Goal: Complete application form: Complete application form

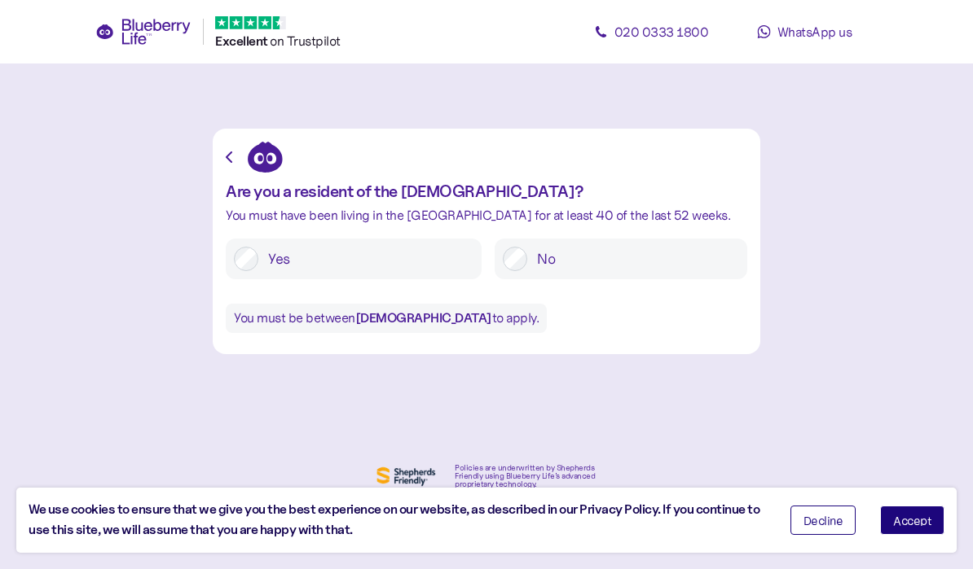
click at [917, 526] on span "Accept" at bounding box center [912, 520] width 38 height 11
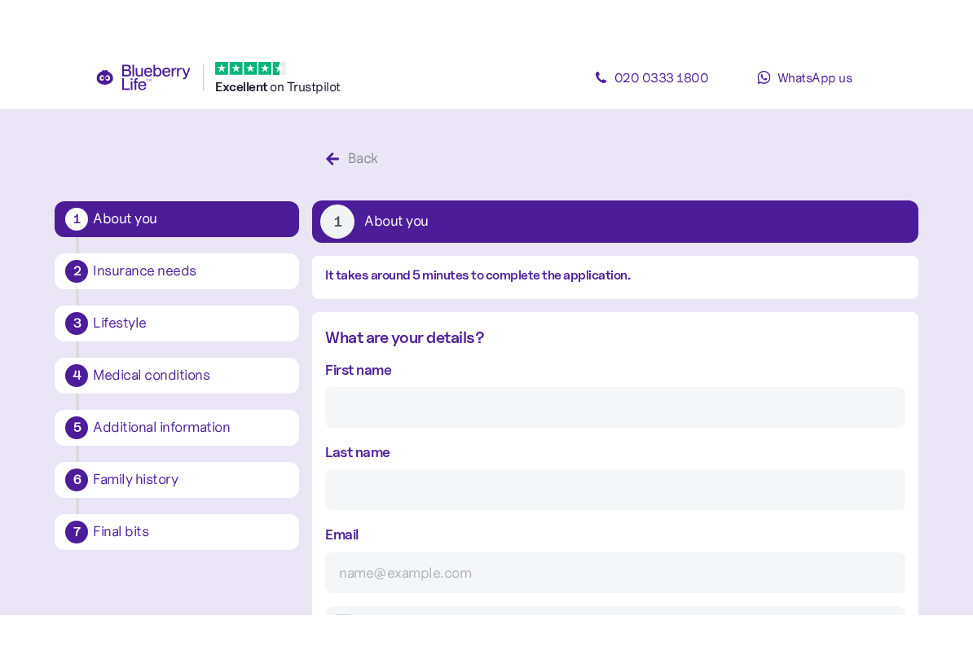
scroll to position [31, 0]
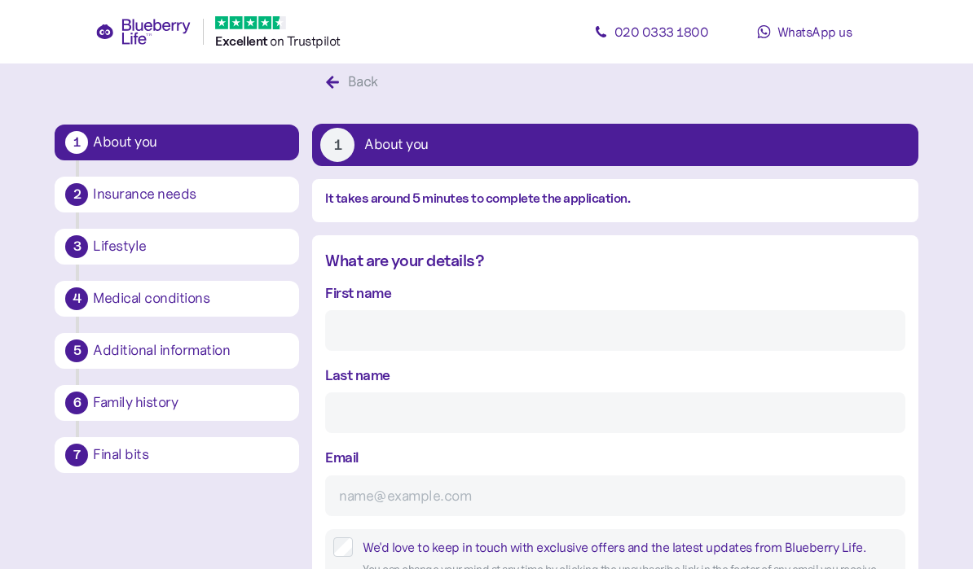
click at [437, 332] on input "First name" at bounding box center [614, 330] width 579 height 41
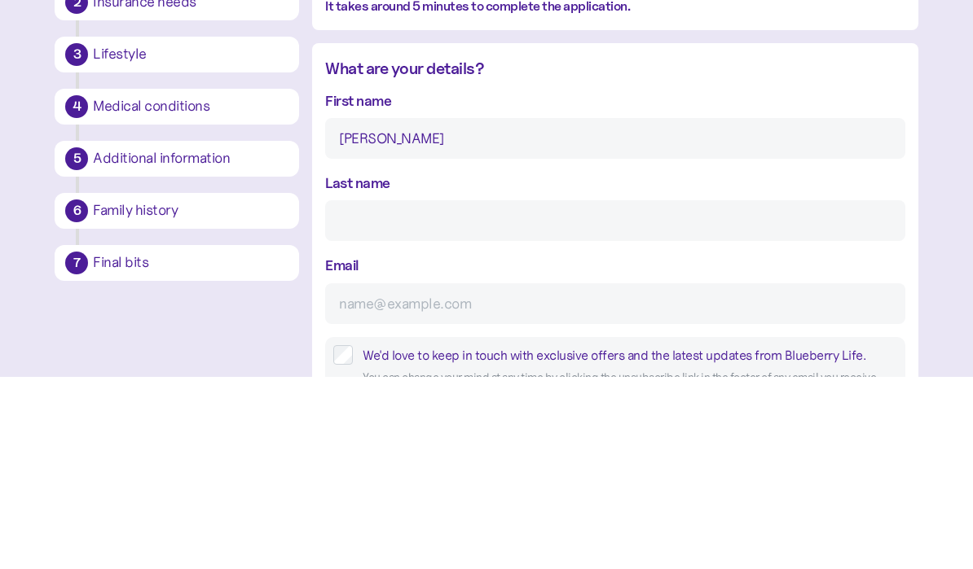
type input "[PERSON_NAME]"
click at [600, 393] on input "Last name" at bounding box center [614, 413] width 579 height 41
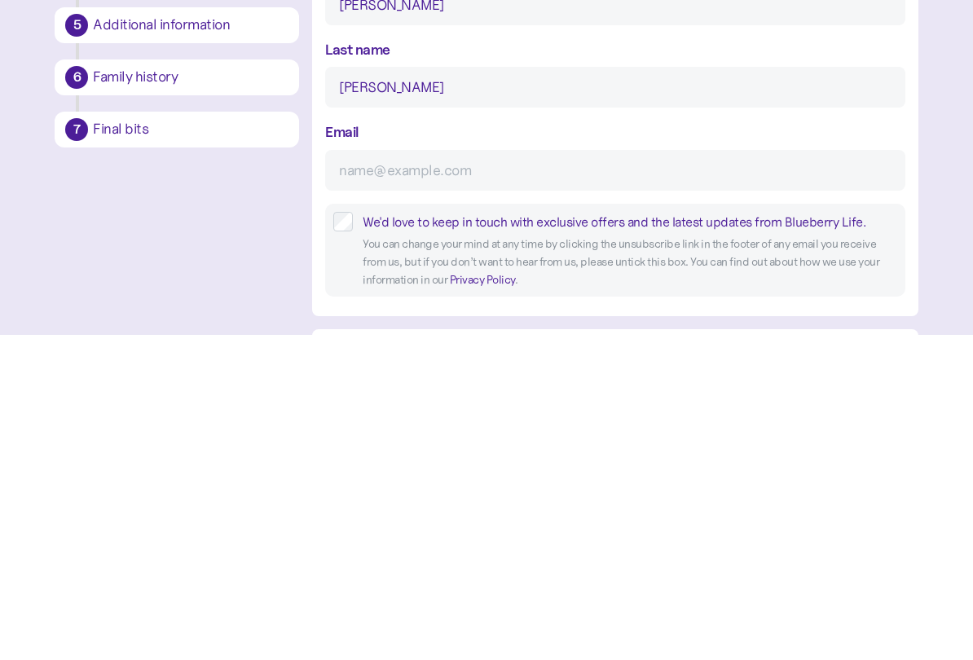
type input "[PERSON_NAME]"
click at [632, 476] on input "Email" at bounding box center [614, 496] width 579 height 41
type input "[PERSON_NAME][EMAIL_ADDRESS][PERSON_NAME][DOMAIN_NAME]"
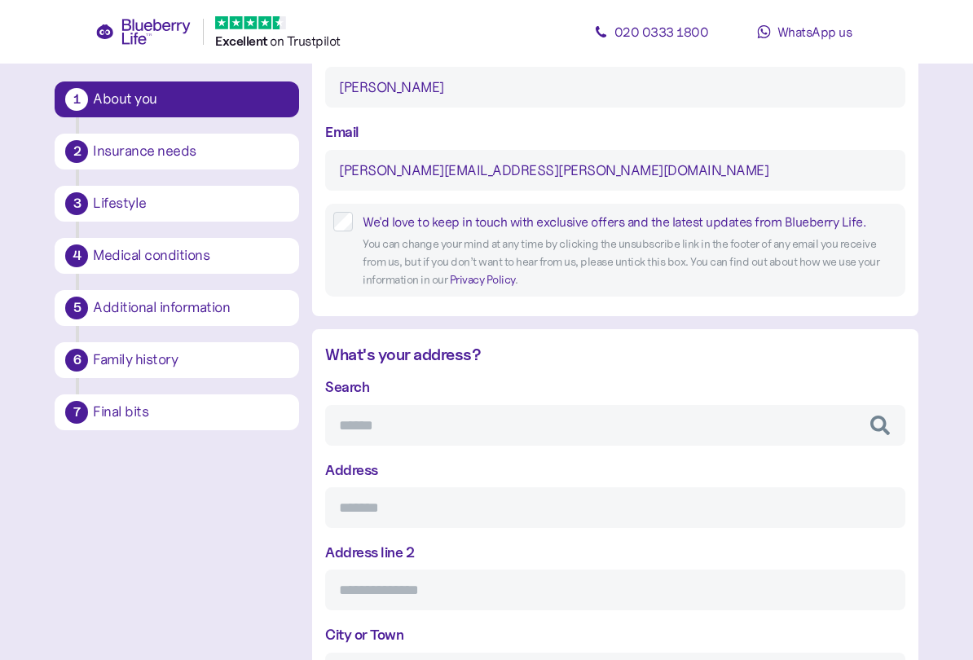
click at [611, 411] on input "Search" at bounding box center [614, 425] width 579 height 41
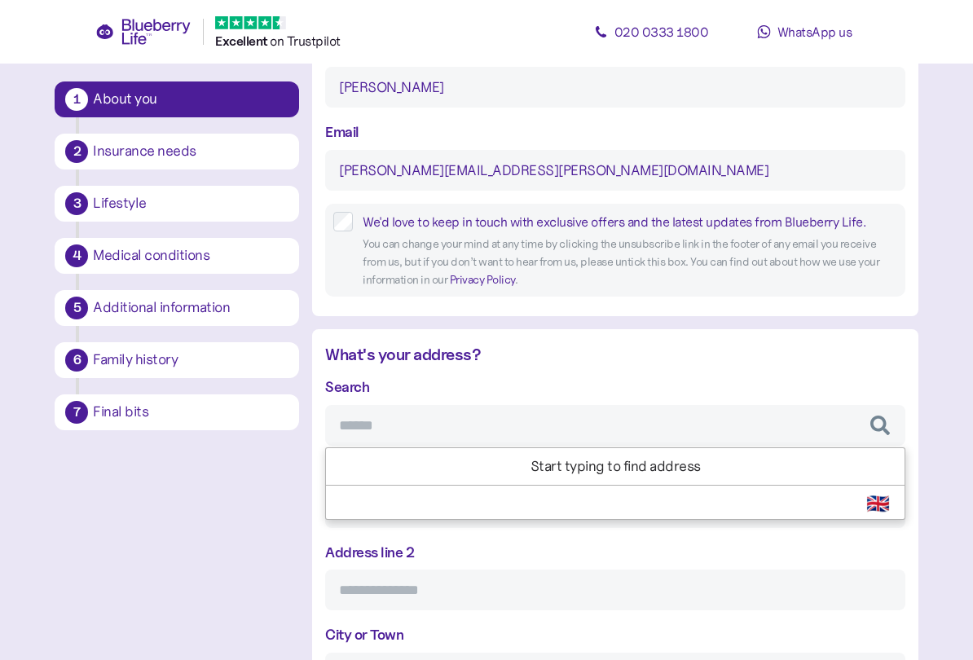
scroll to position [356, 0]
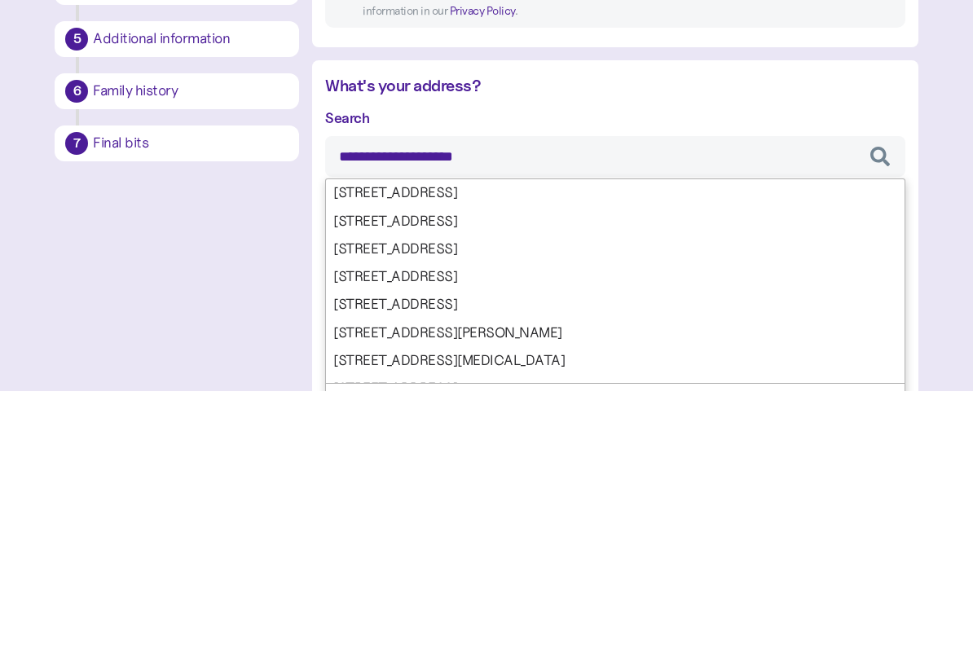
type input "**********"
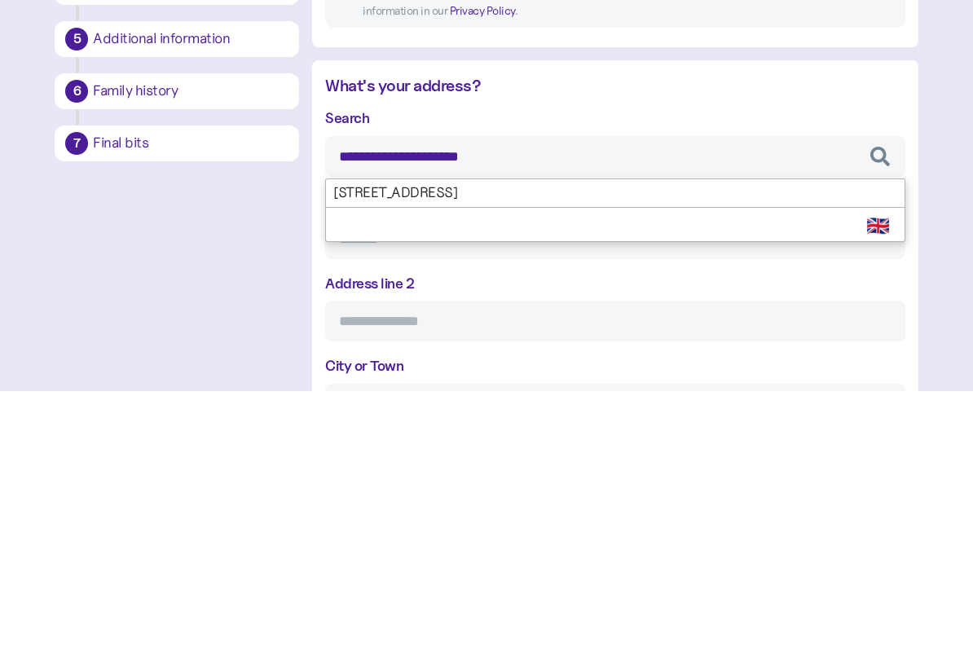
click at [596, 376] on div "**********" at bounding box center [614, 617] width 579 height 482
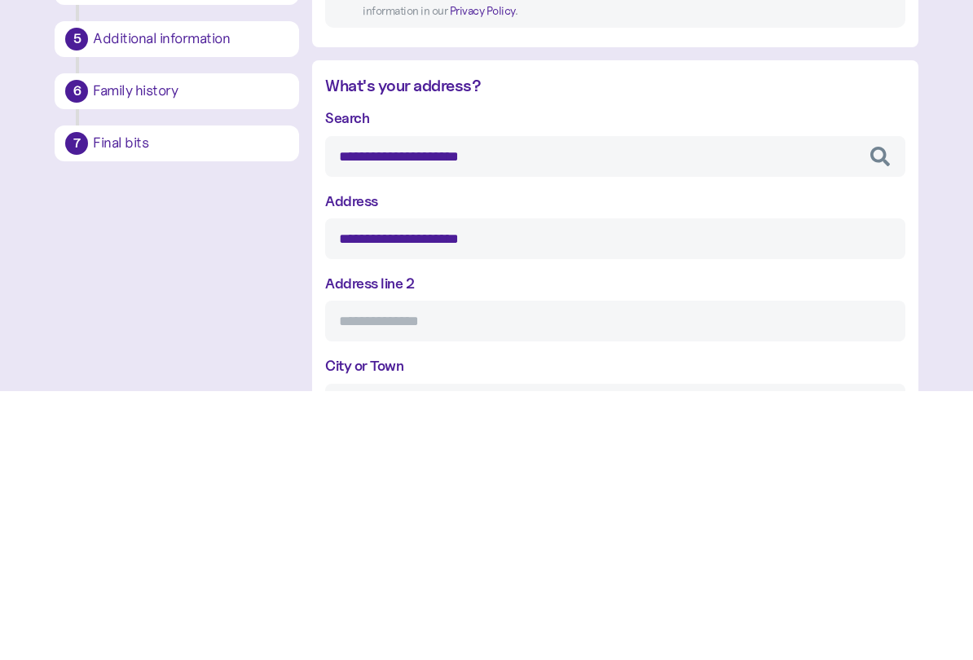
type input "**********"
type input "*******"
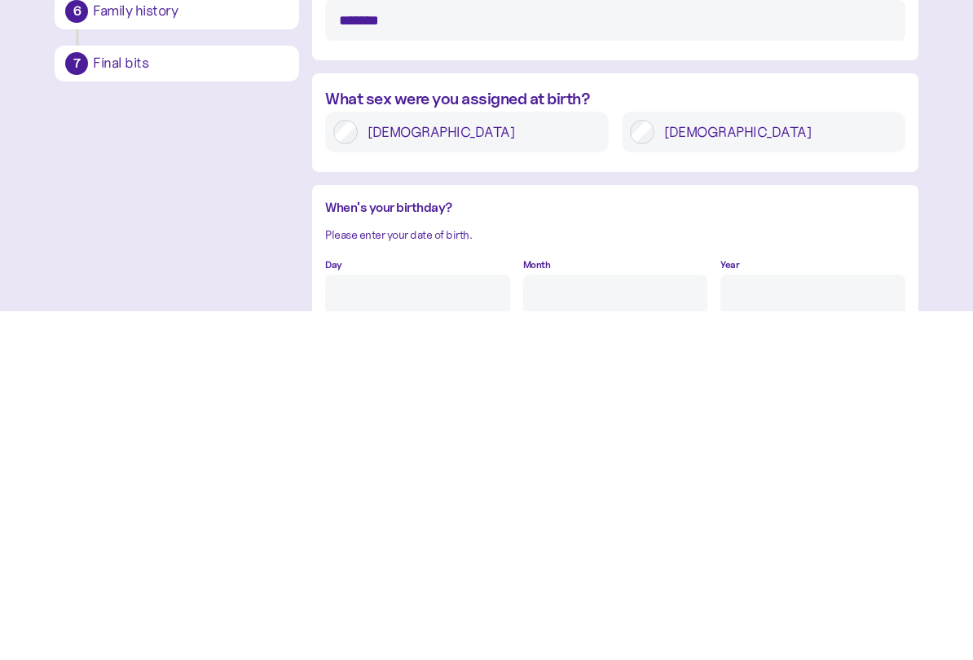
scroll to position [830, 0]
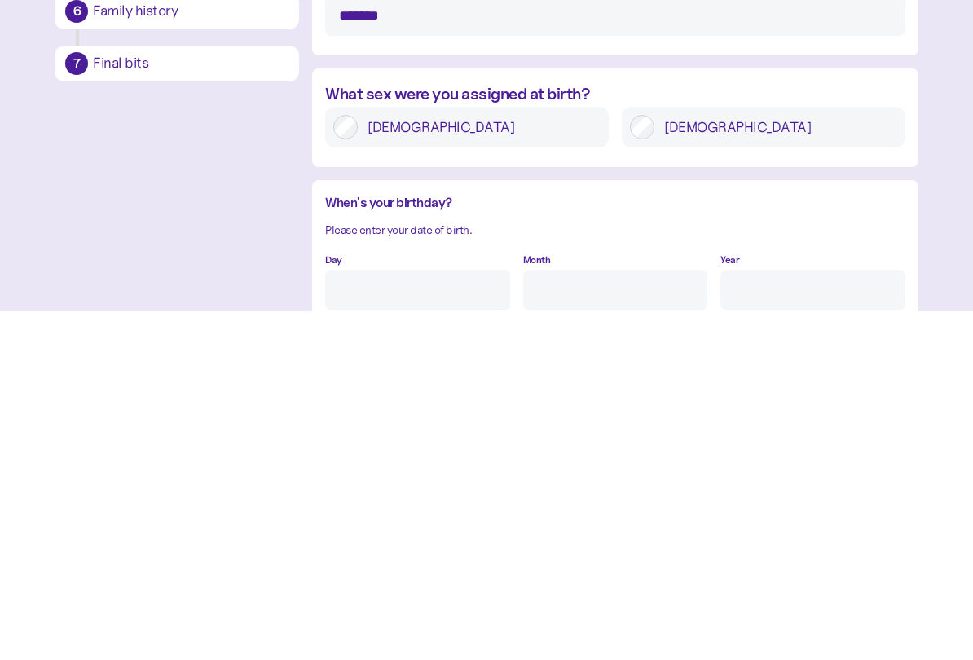
type input "**********"
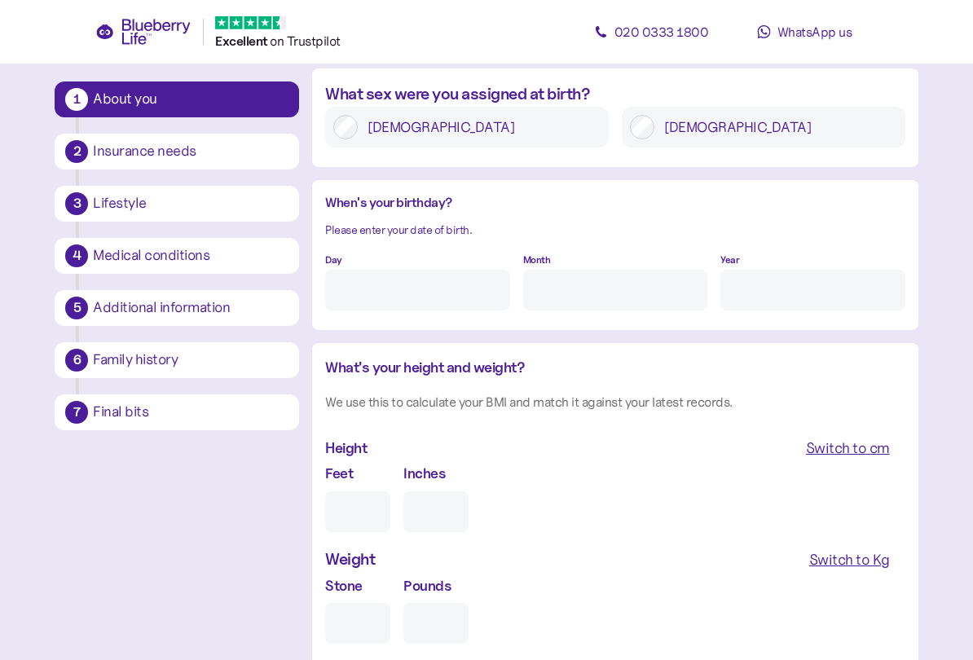
click at [448, 285] on input "Day" at bounding box center [417, 290] width 184 height 41
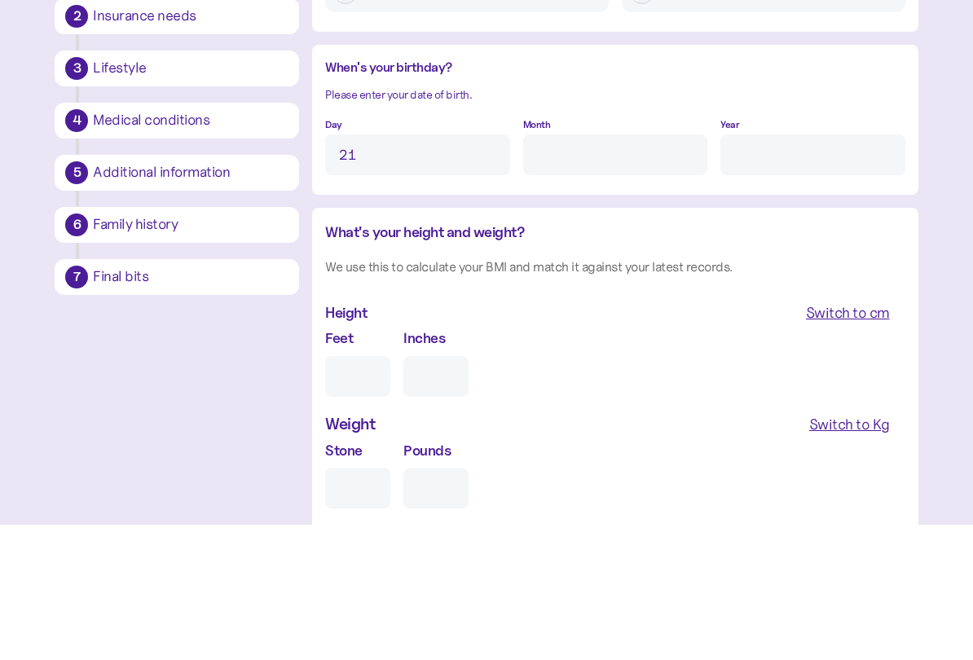
type input "21"
click at [611, 270] on input "Month" at bounding box center [615, 290] width 184 height 41
type input "10"
click at [803, 270] on input "Year" at bounding box center [812, 290] width 184 height 41
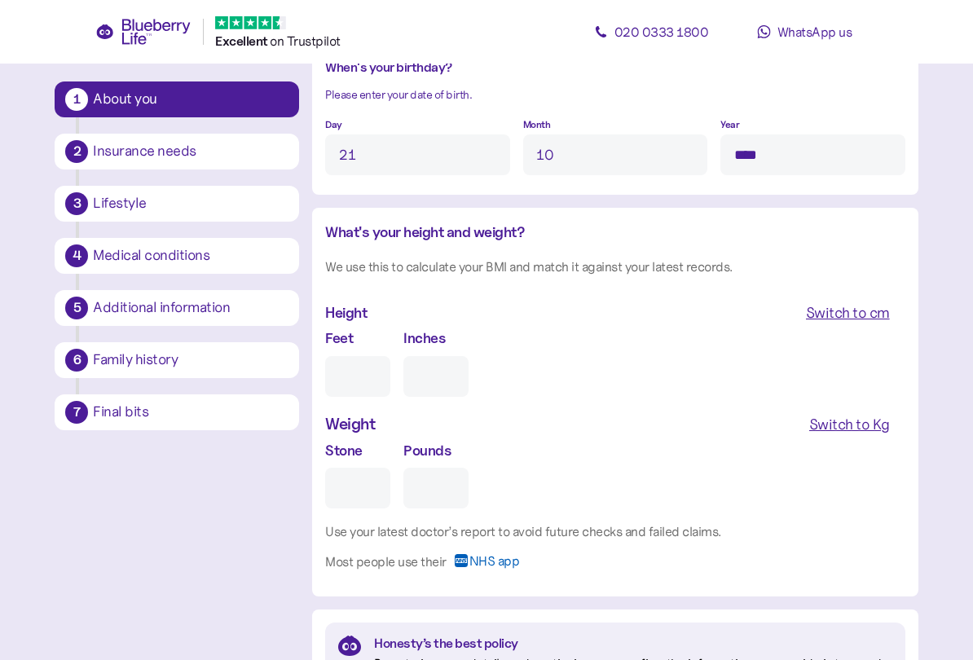
type input "****"
click at [359, 376] on input "Feet" at bounding box center [357, 376] width 65 height 41
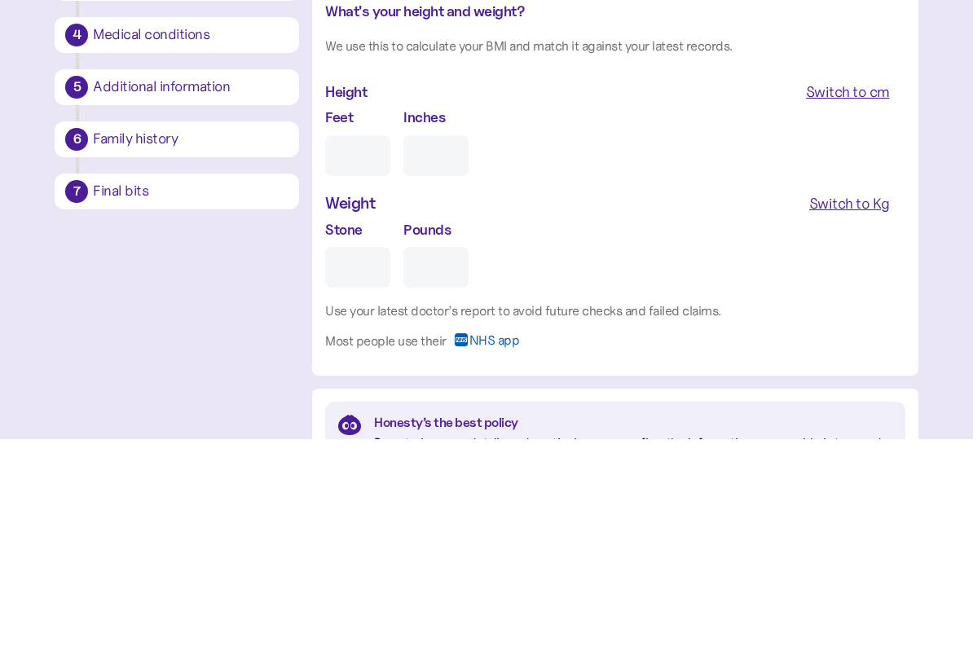
type input "5"
type input "0"
click at [867, 413] on div "Switch to Kg" at bounding box center [849, 424] width 81 height 23
type input "8"
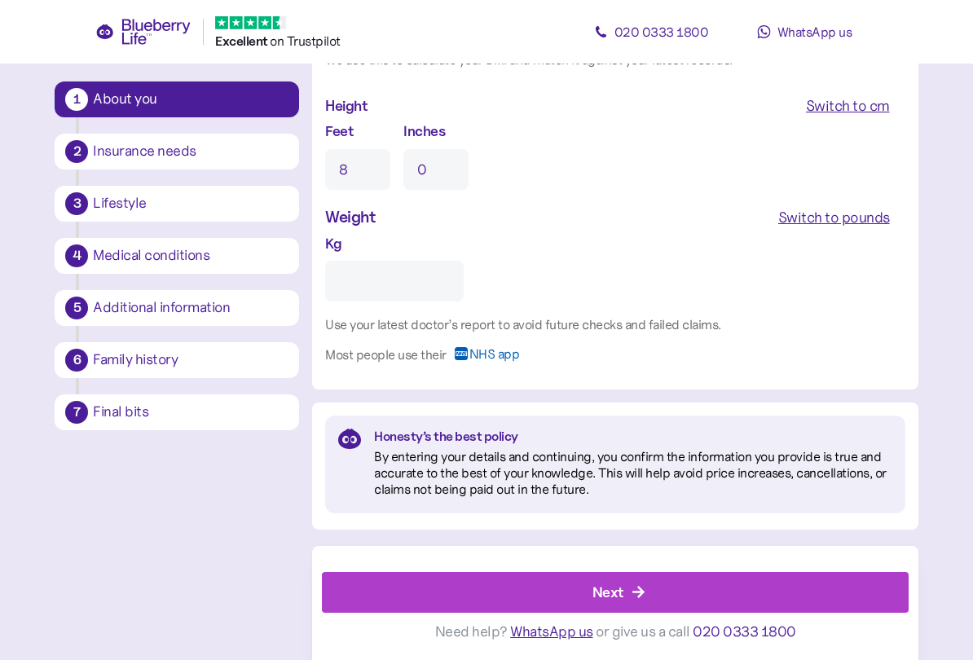
click at [406, 288] on input "Kg" at bounding box center [394, 281] width 138 height 41
type input "**"
click at [614, 569] on div "Next" at bounding box center [607, 592] width 31 height 22
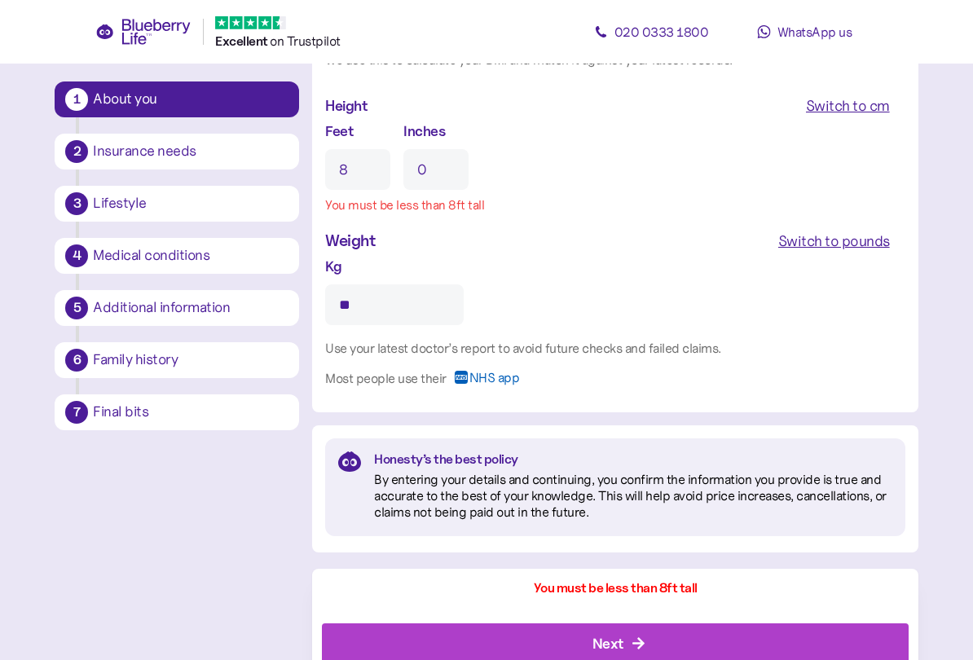
click at [380, 169] on input "8" at bounding box center [357, 169] width 65 height 41
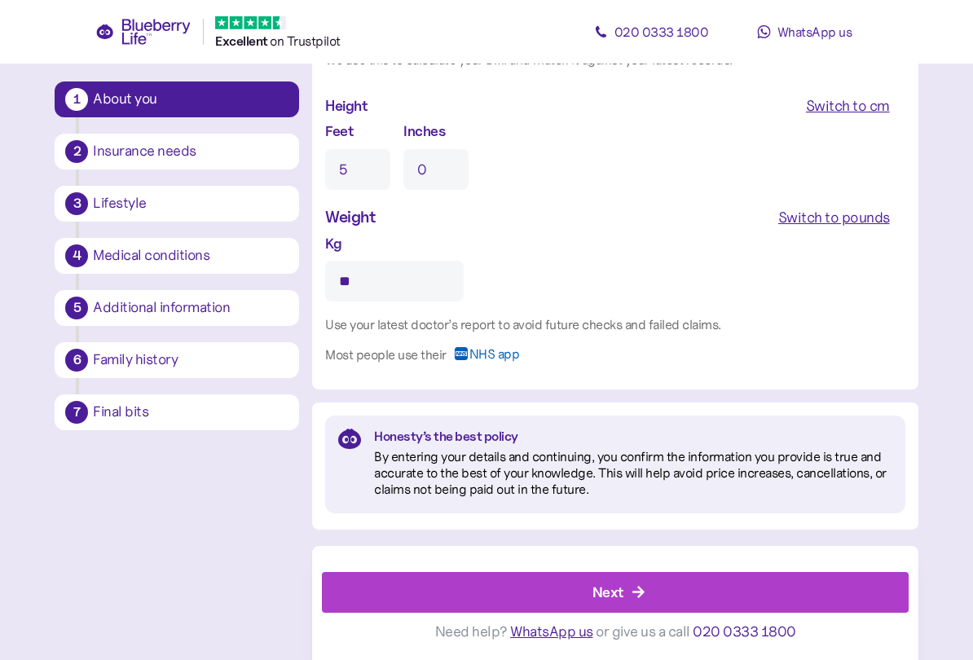
type input "5"
click at [460, 165] on input "0" at bounding box center [435, 169] width 65 height 41
type input "3"
click at [651, 569] on div "Next" at bounding box center [618, 592] width 549 height 39
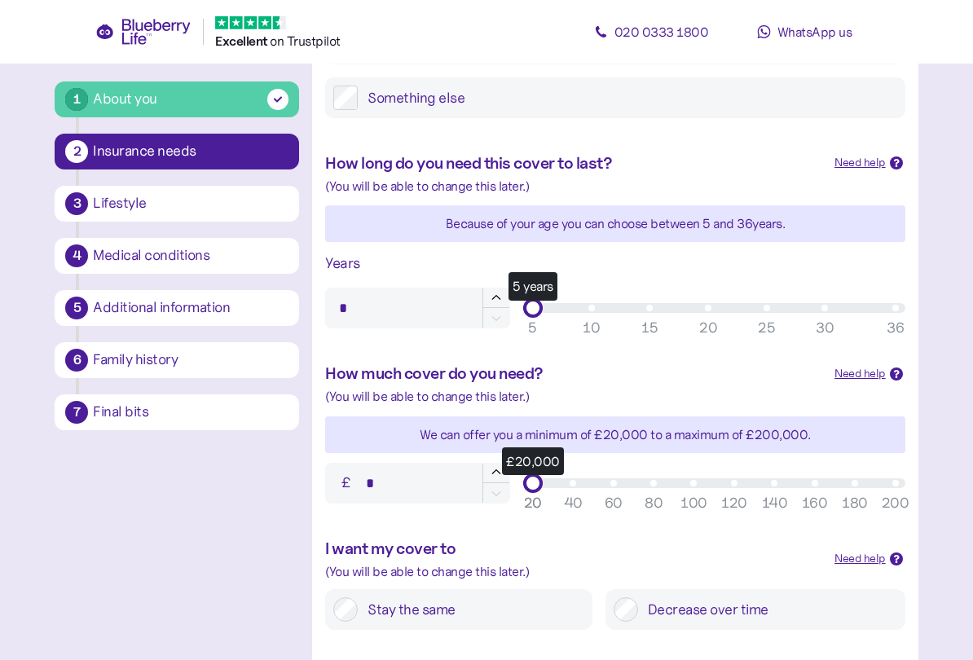
scroll to position [399, 0]
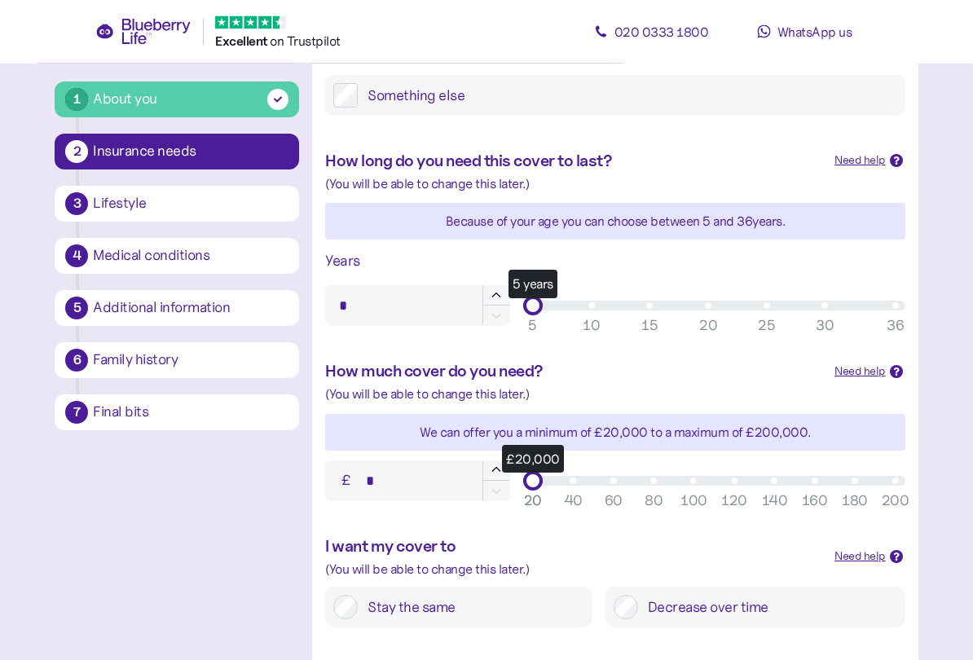
type input "*******"
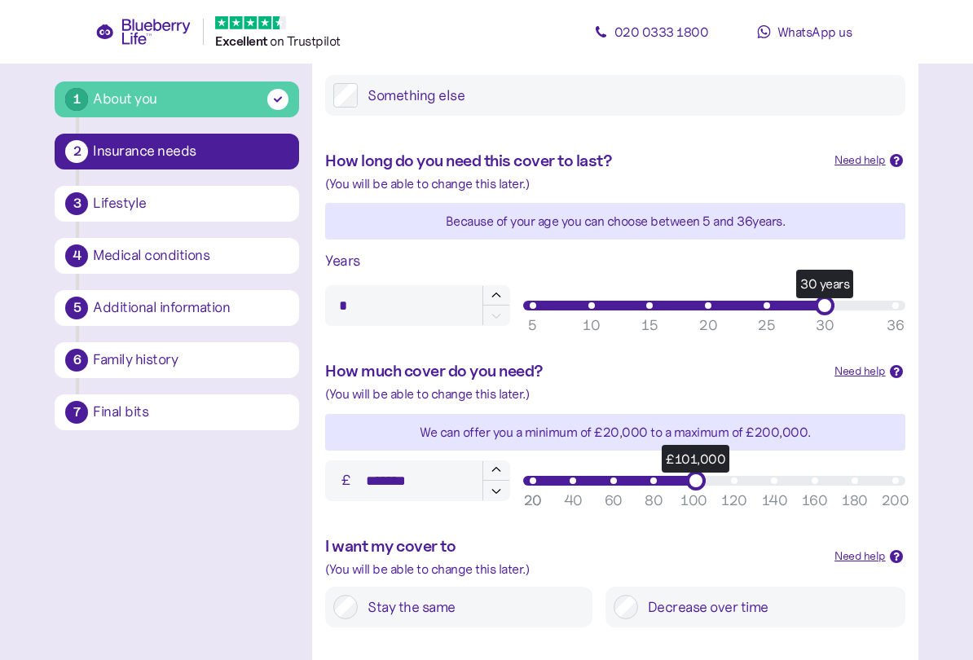
type input "**"
type input "*******"
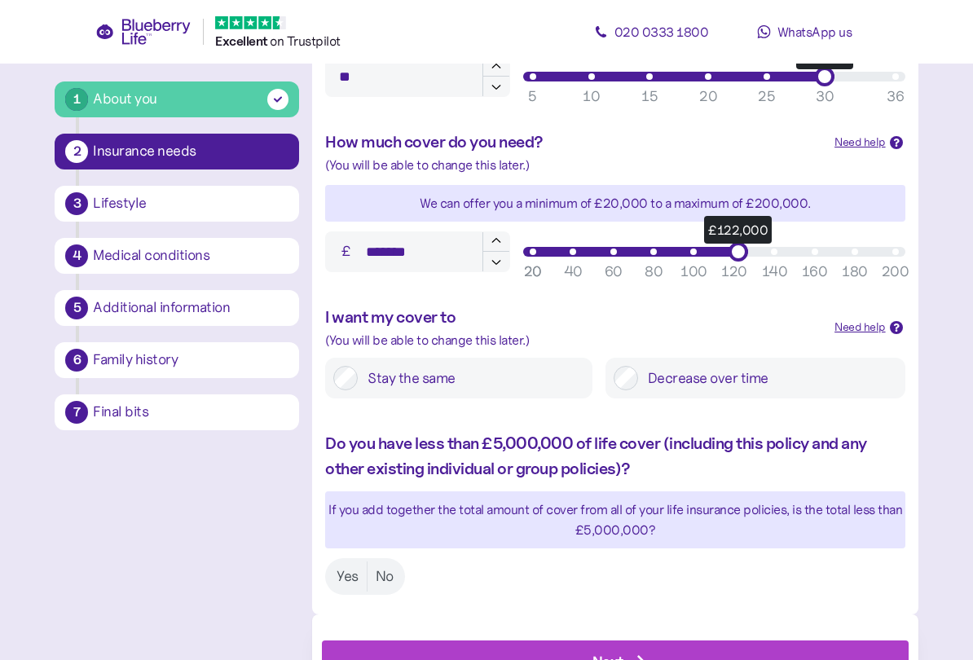
scroll to position [636, 0]
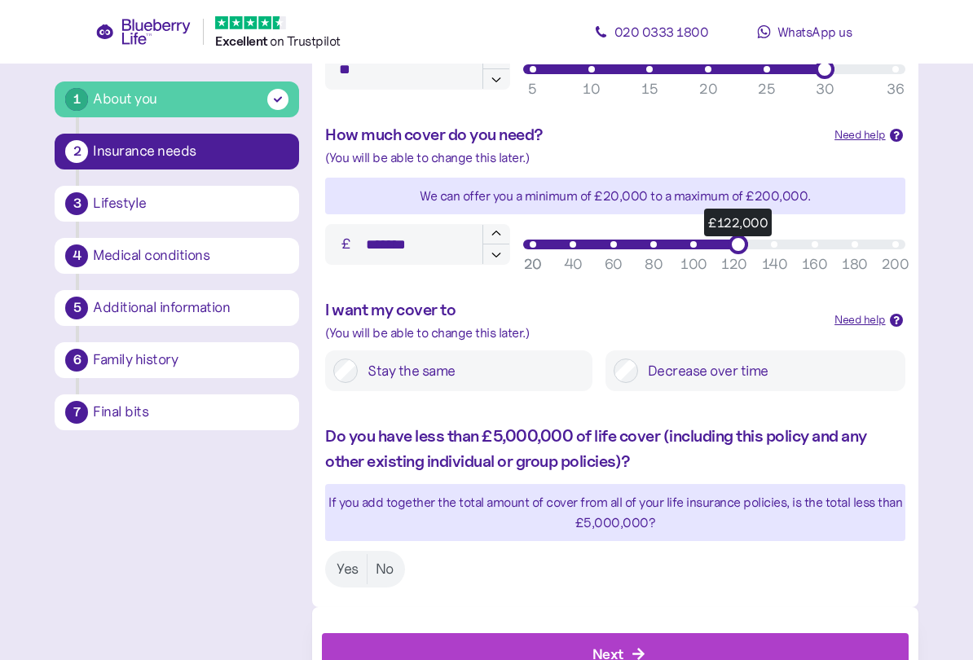
click at [640, 364] on label "Decrease over time" at bounding box center [767, 370] width 259 height 24
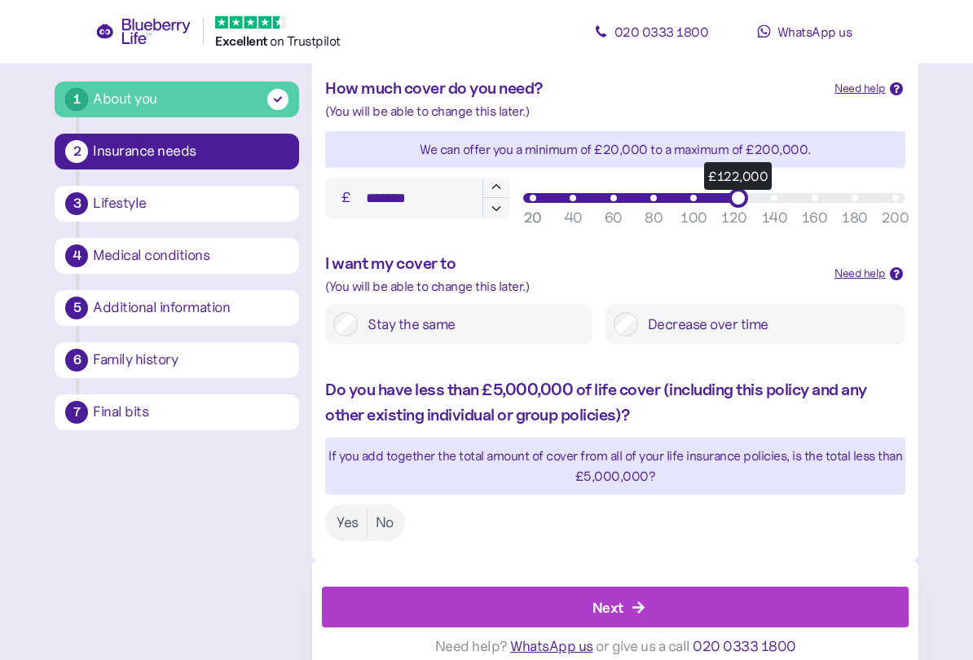
scroll to position [692, 0]
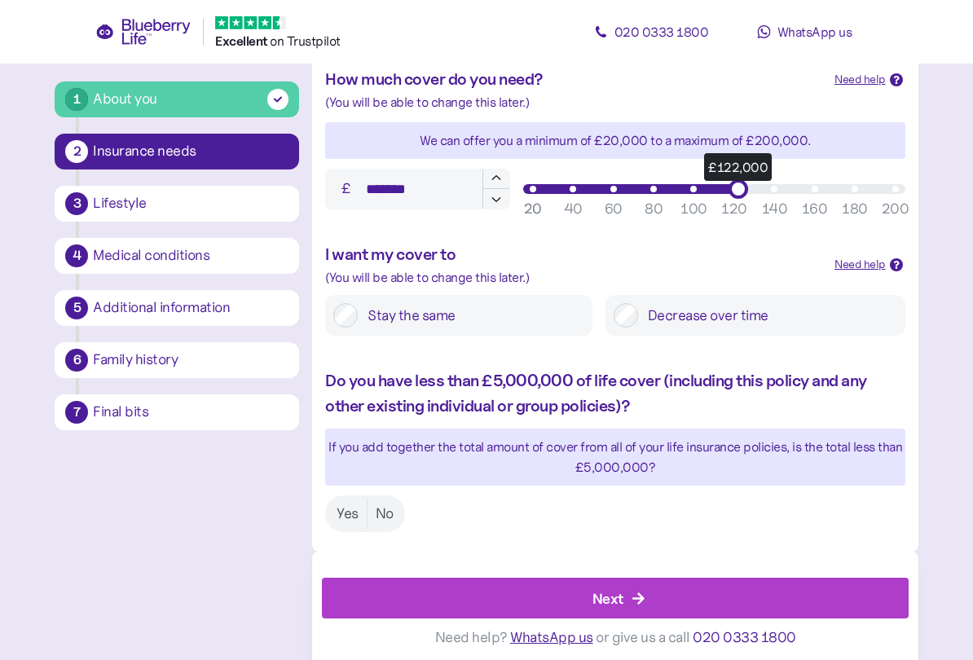
click at [389, 503] on label "No" at bounding box center [384, 514] width 34 height 30
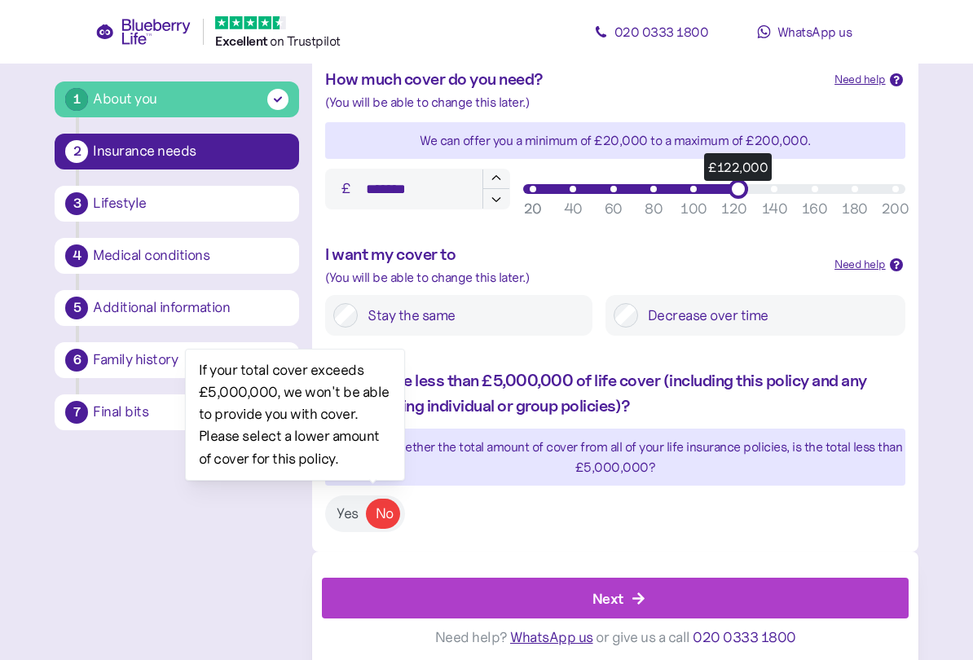
click at [623, 569] on div "Next" at bounding box center [618, 597] width 549 height 39
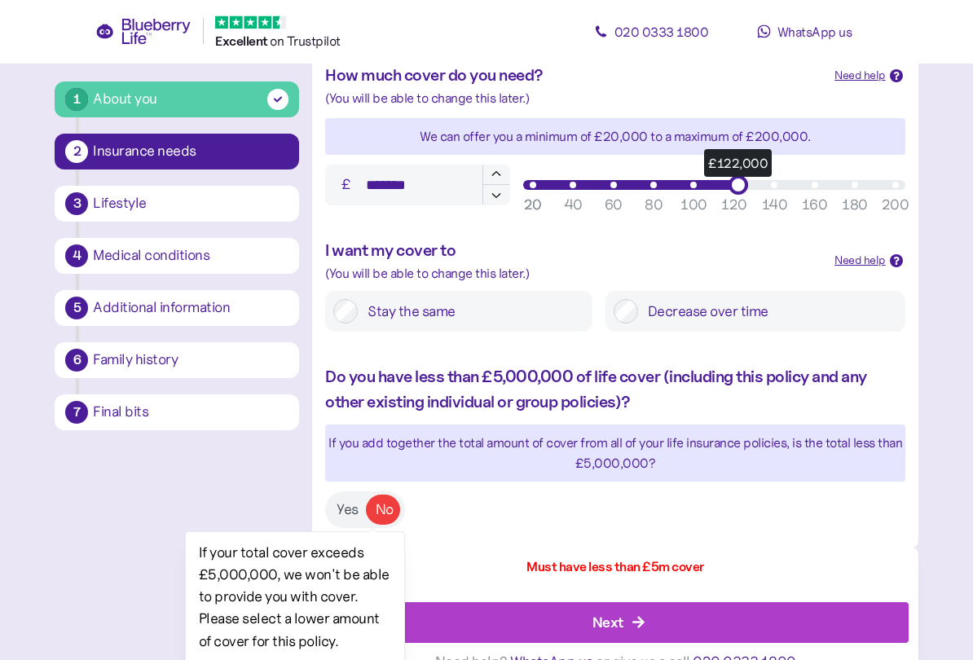
scroll to position [719, 0]
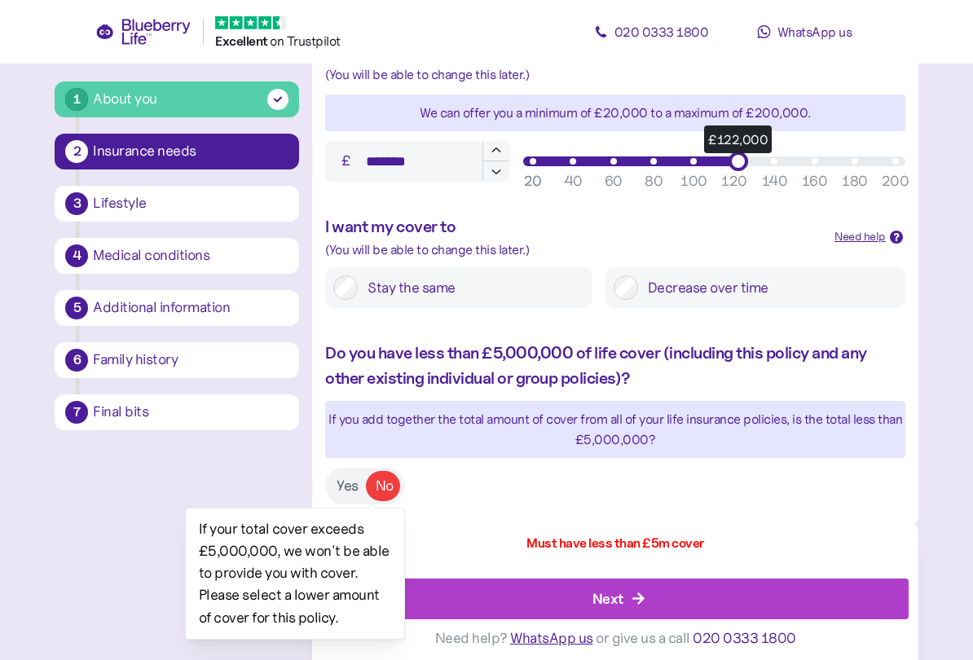
click at [344, 482] on label "Yes" at bounding box center [347, 486] width 38 height 30
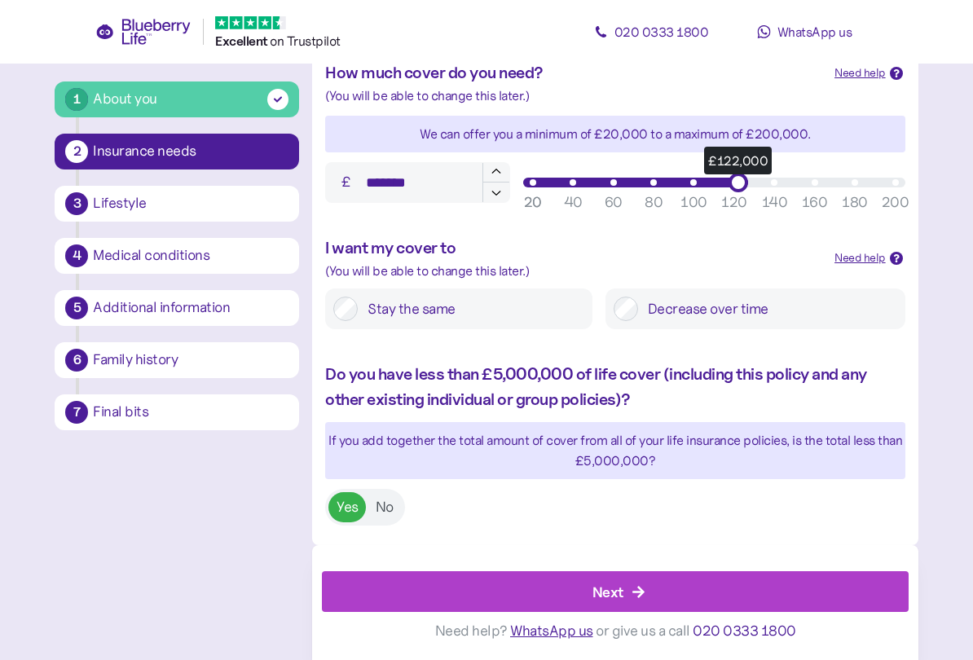
scroll to position [692, 0]
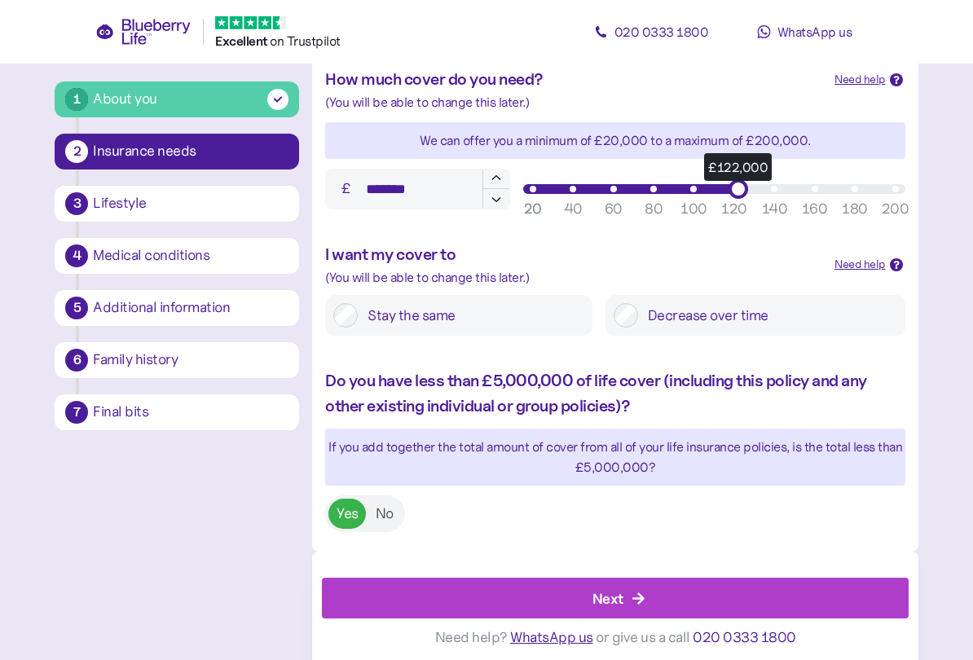
click at [642, 569] on icon "button" at bounding box center [638, 598] width 12 height 12
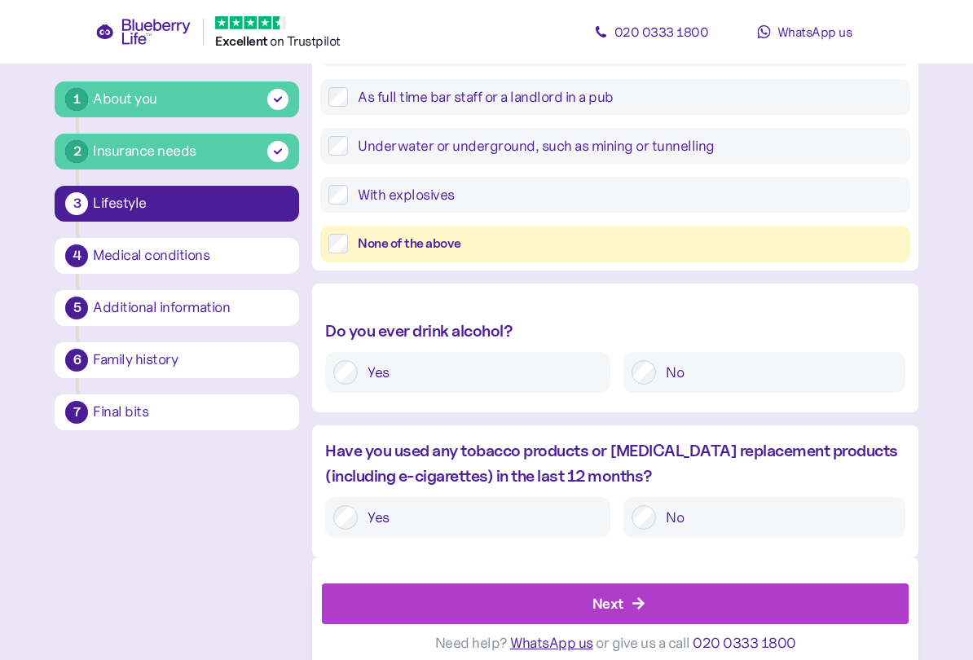
scroll to position [574, 0]
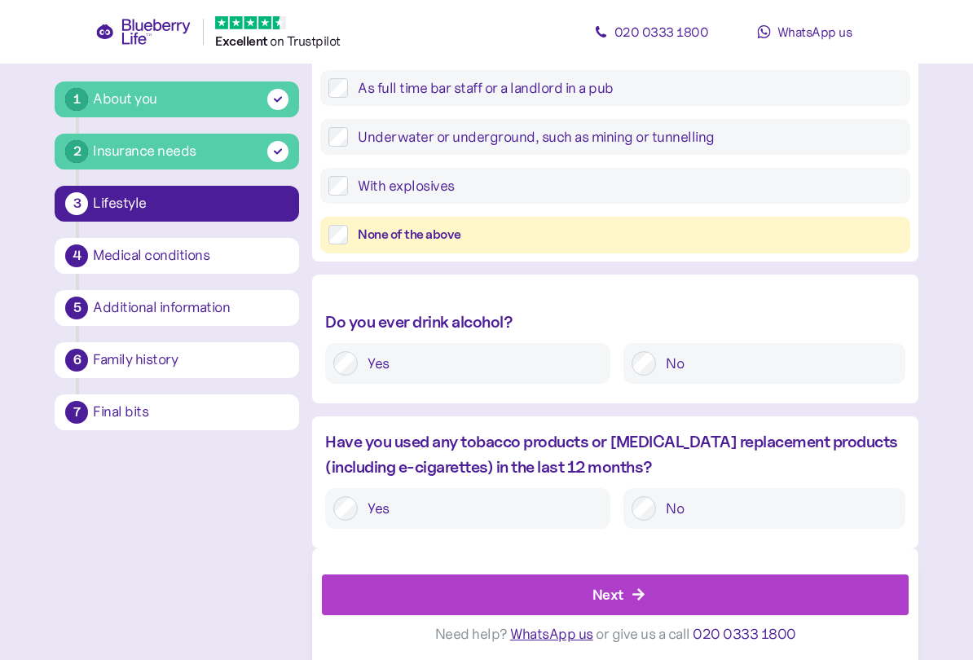
click at [626, 569] on div "Next" at bounding box center [618, 594] width 549 height 39
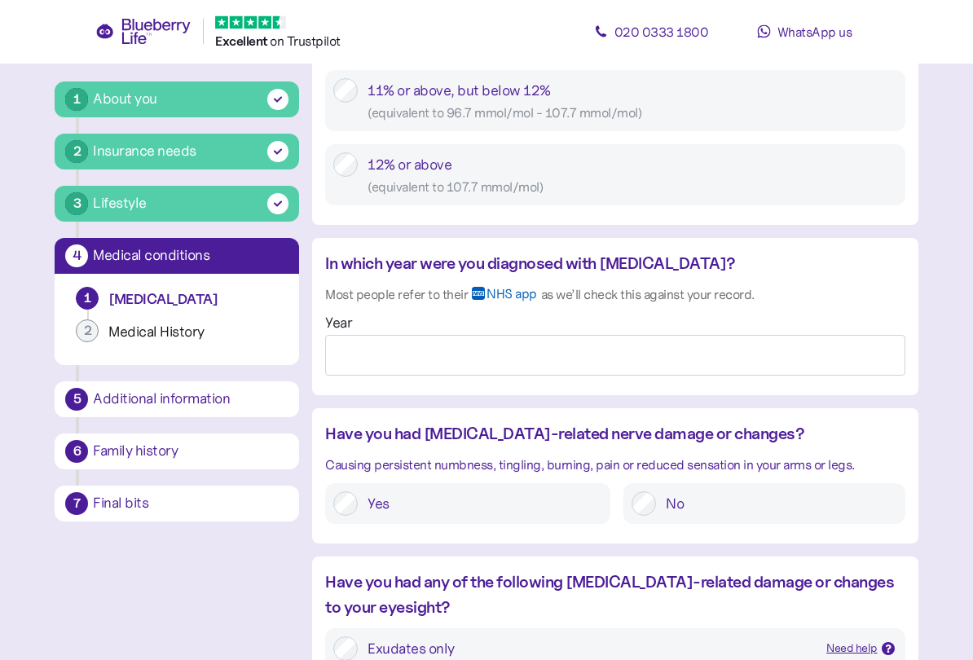
scroll to position [1199, 0]
click at [675, 345] on input "Year" at bounding box center [614, 355] width 579 height 41
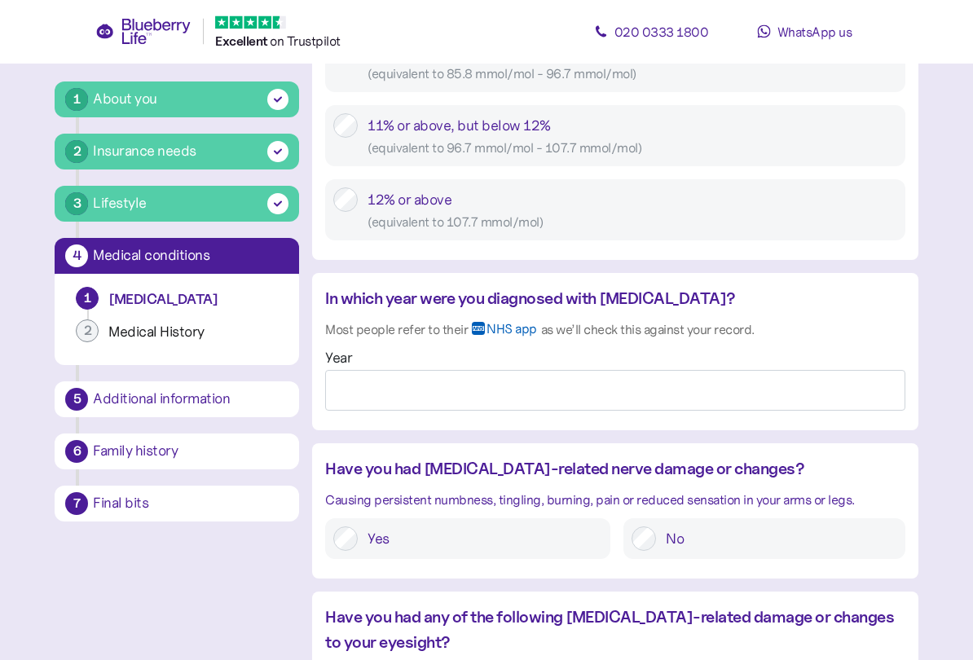
scroll to position [1164, 0]
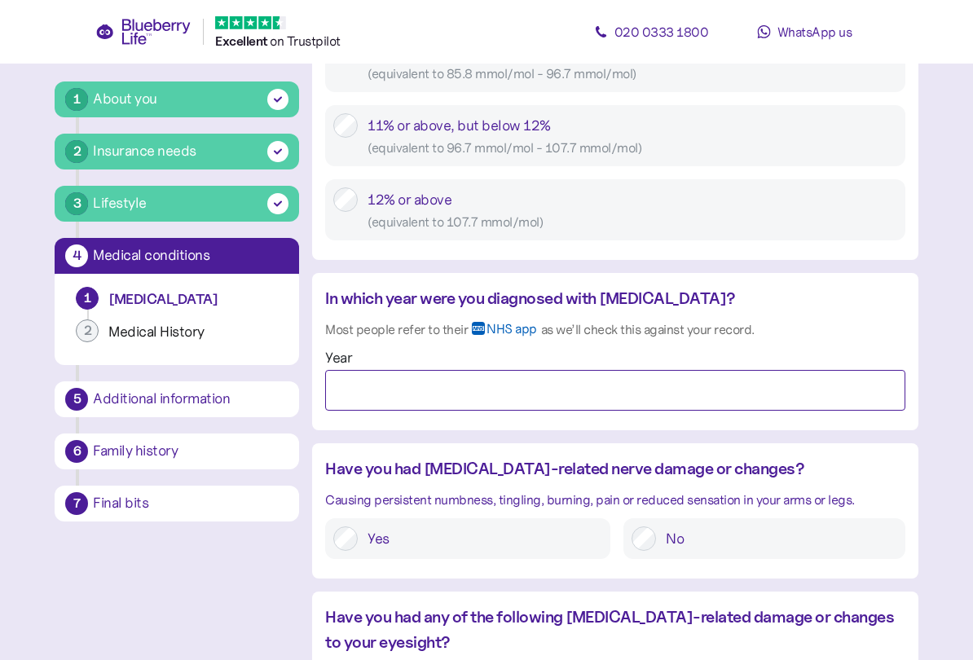
click at [622, 373] on input "Year" at bounding box center [614, 390] width 579 height 41
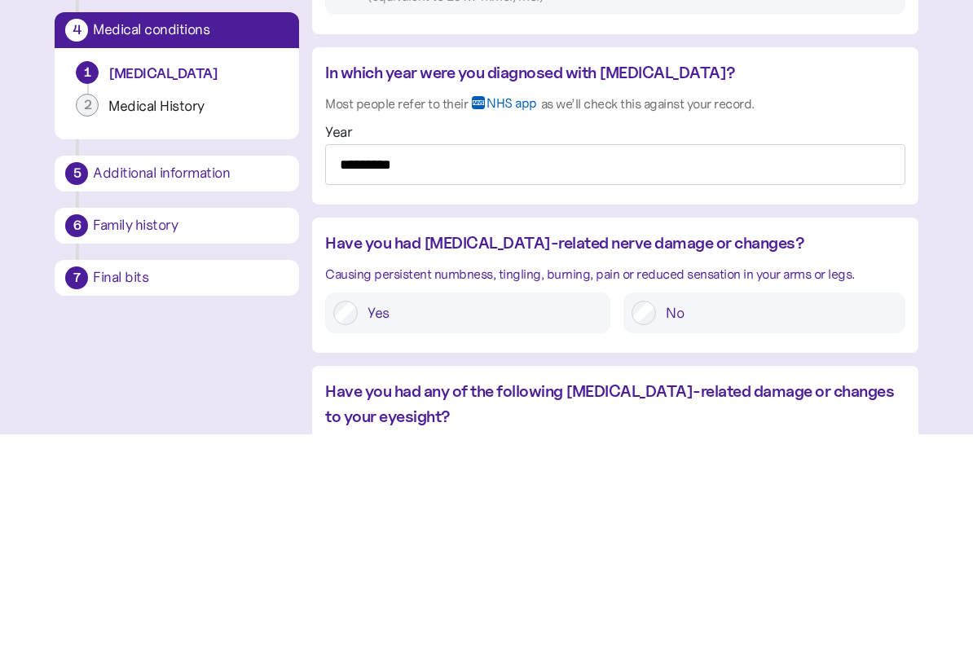
scroll to position [1390, 0]
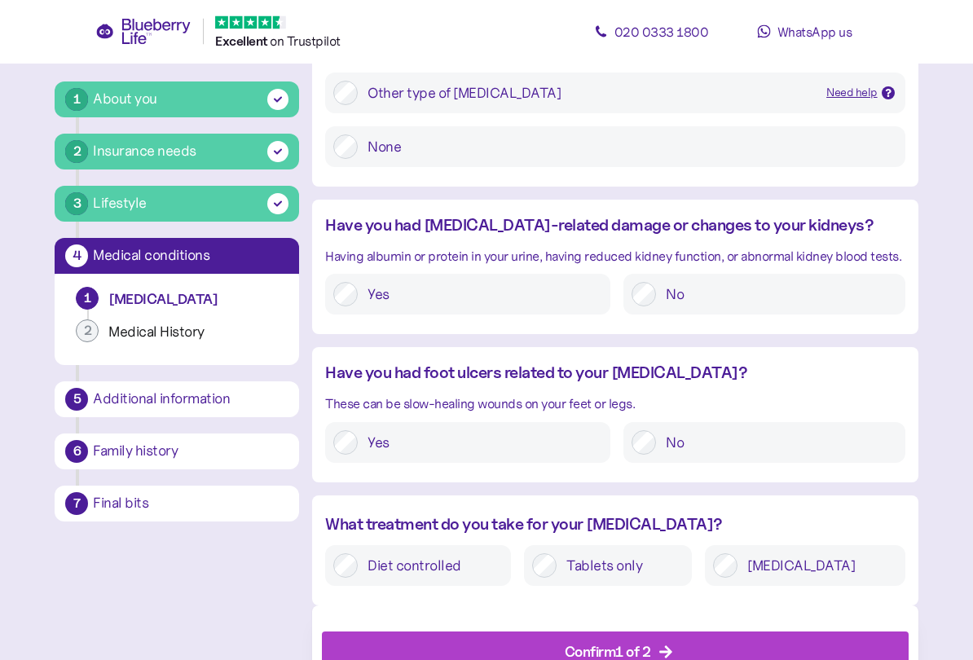
type input "*********"
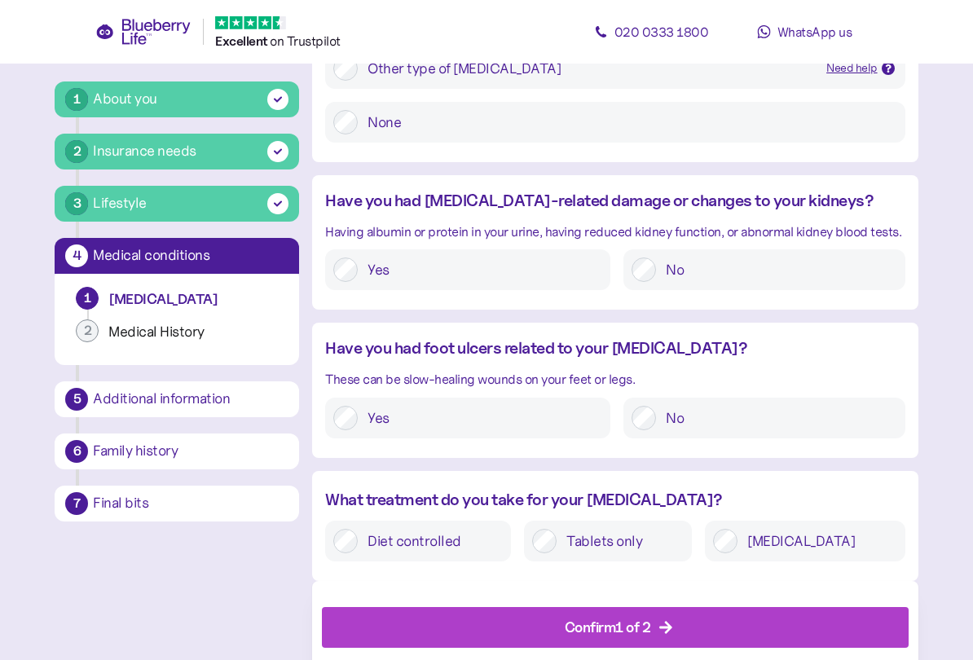
scroll to position [1858, 0]
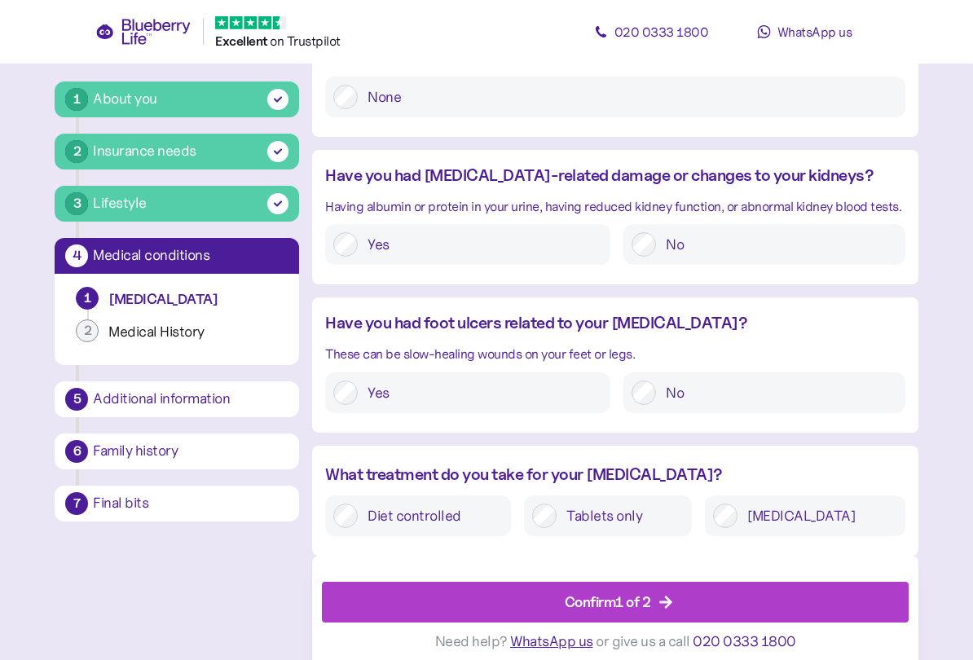
click at [662, 569] on icon "button" at bounding box center [665, 602] width 15 height 15
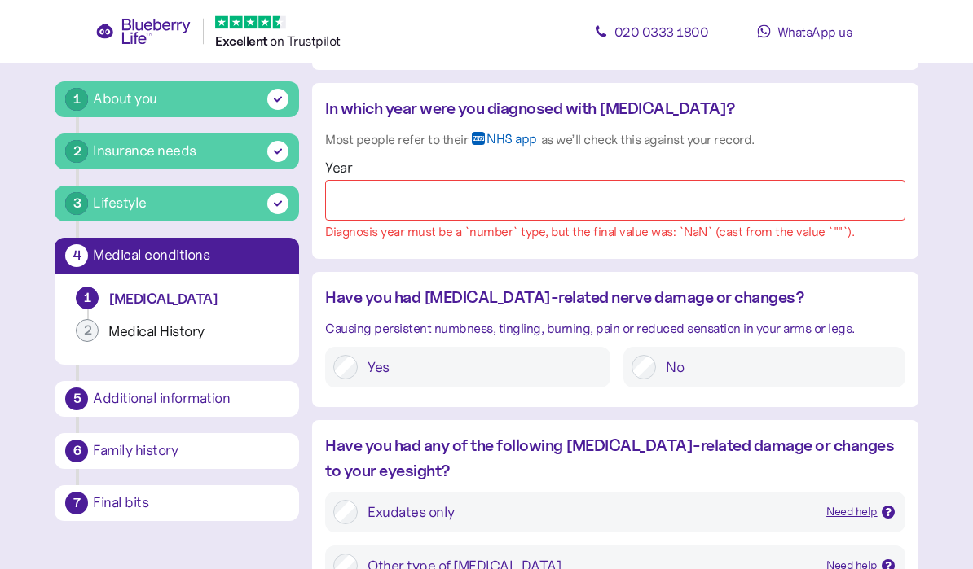
scroll to position [1354, 0]
click at [502, 190] on input "Year" at bounding box center [614, 200] width 579 height 41
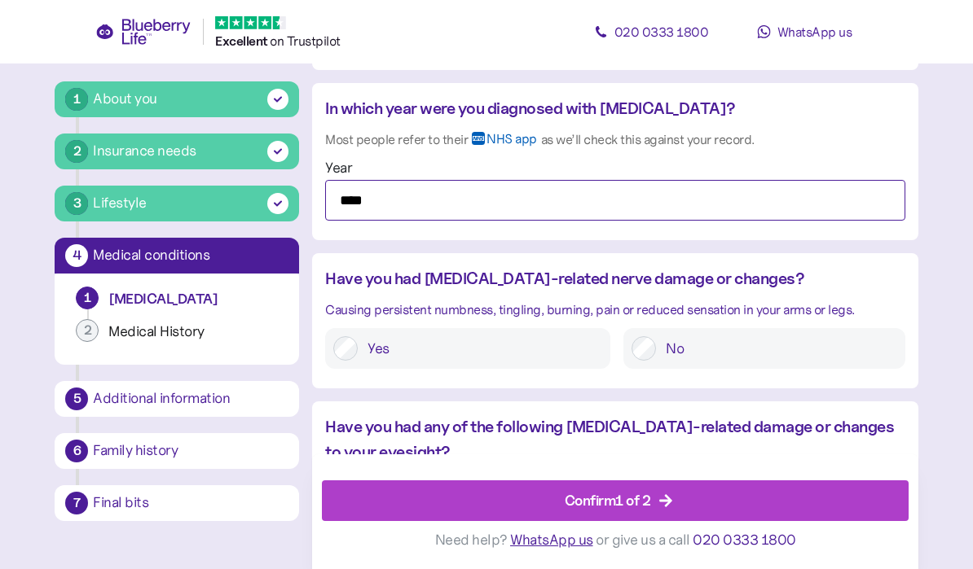
type input "****"
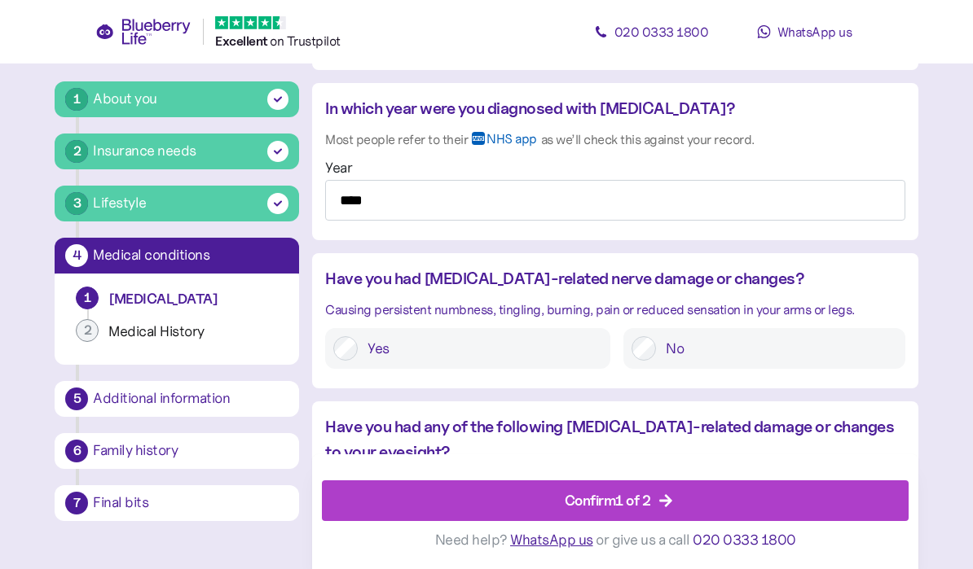
click at [672, 496] on icon "button" at bounding box center [665, 501] width 15 height 15
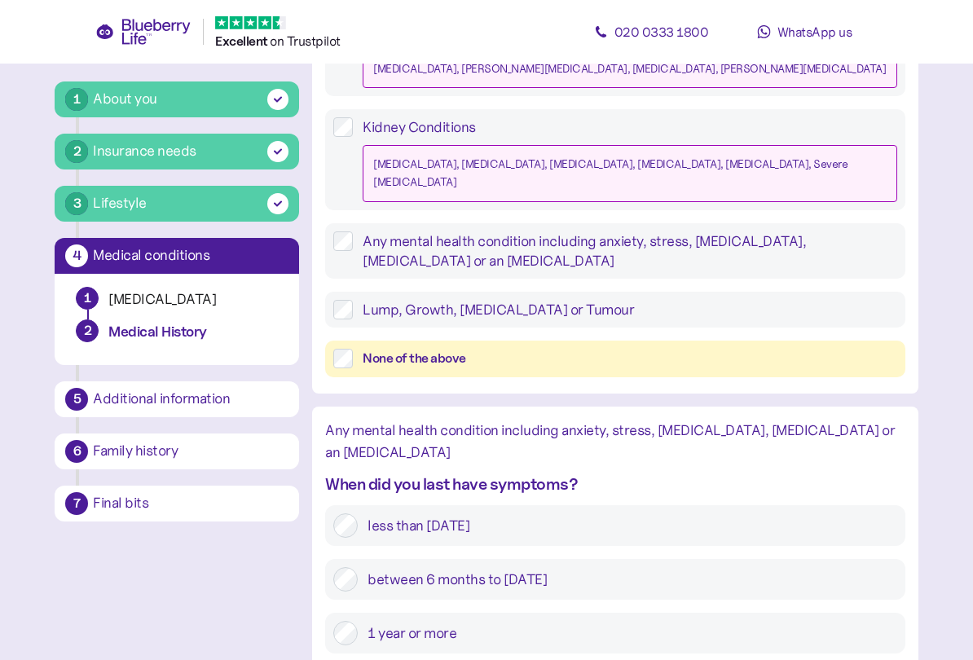
scroll to position [1817, 0]
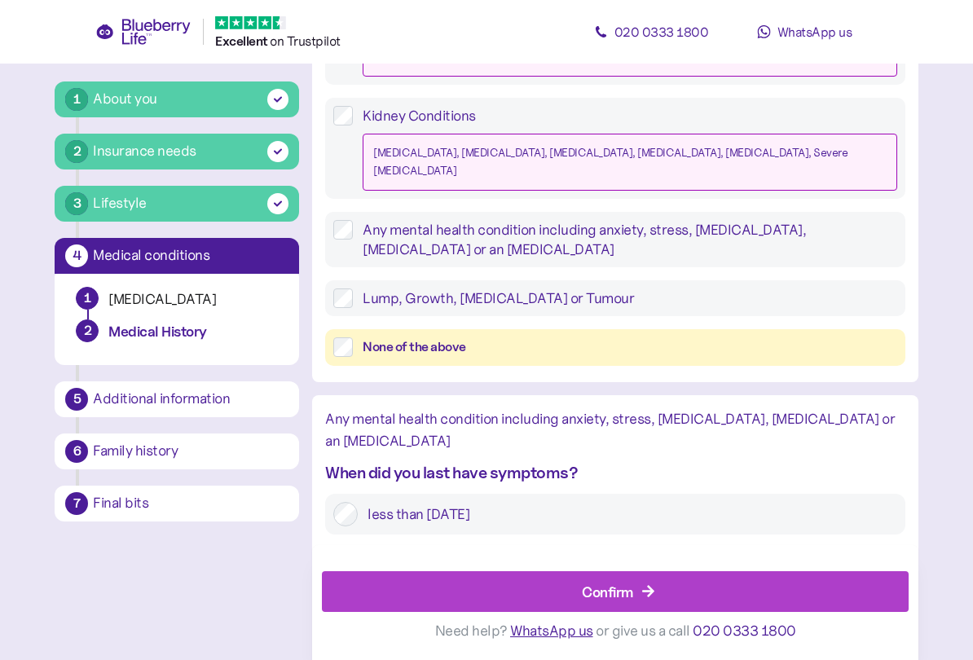
click at [570, 569] on div "Confirm" at bounding box center [618, 591] width 549 height 39
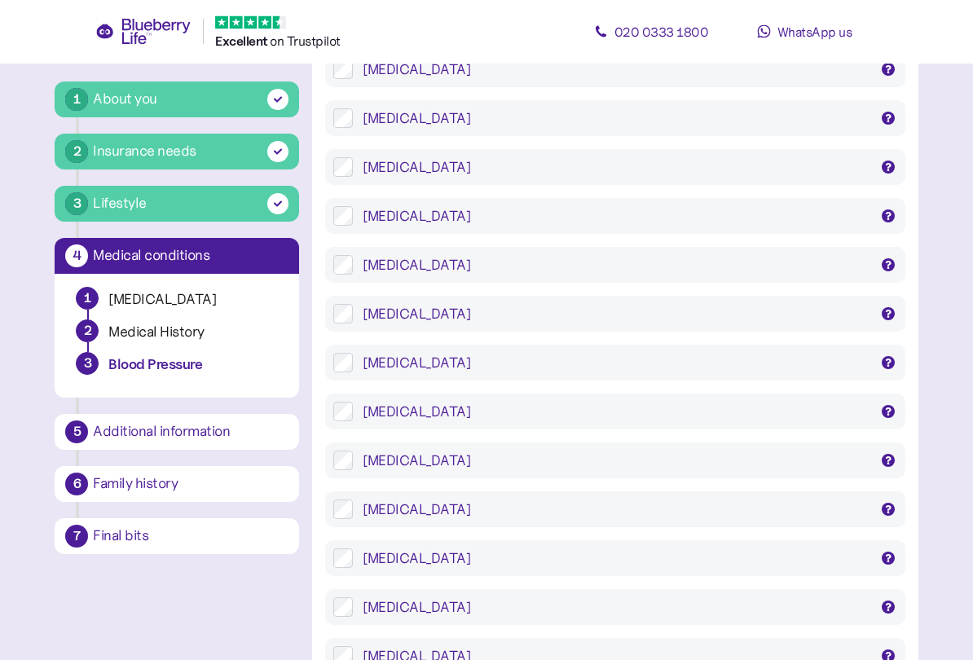
scroll to position [419, 0]
click at [355, 312] on label "[MEDICAL_DATA] [MEDICAL_DATA], Doxadura, [MEDICAL_DATA], Raporsin, Slocinx" at bounding box center [624, 313] width 543 height 20
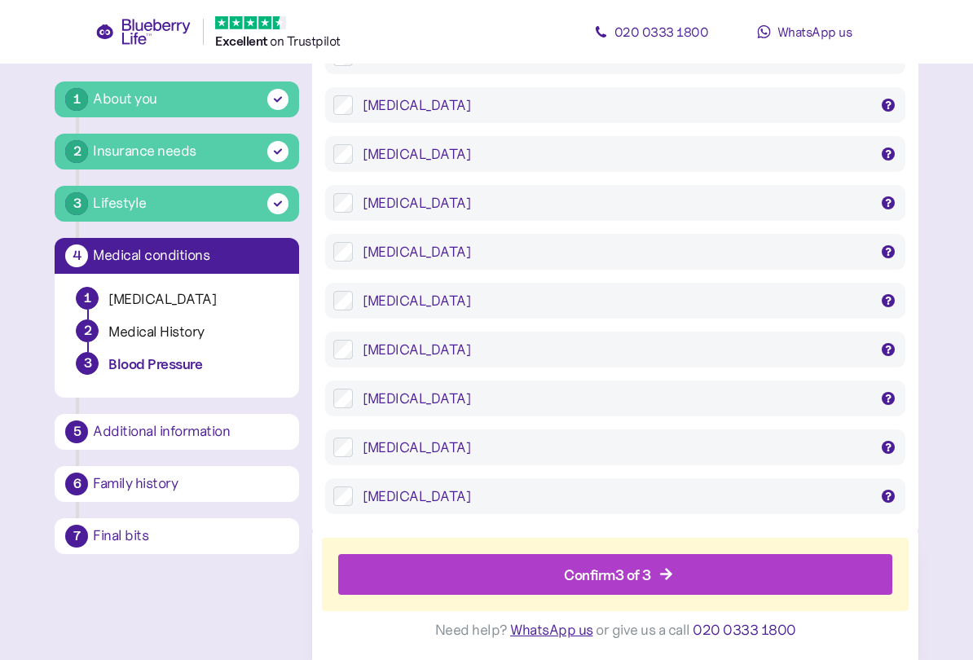
scroll to position [1845, 0]
click at [630, 569] on div "Confirm 3 of 3" at bounding box center [607, 575] width 87 height 22
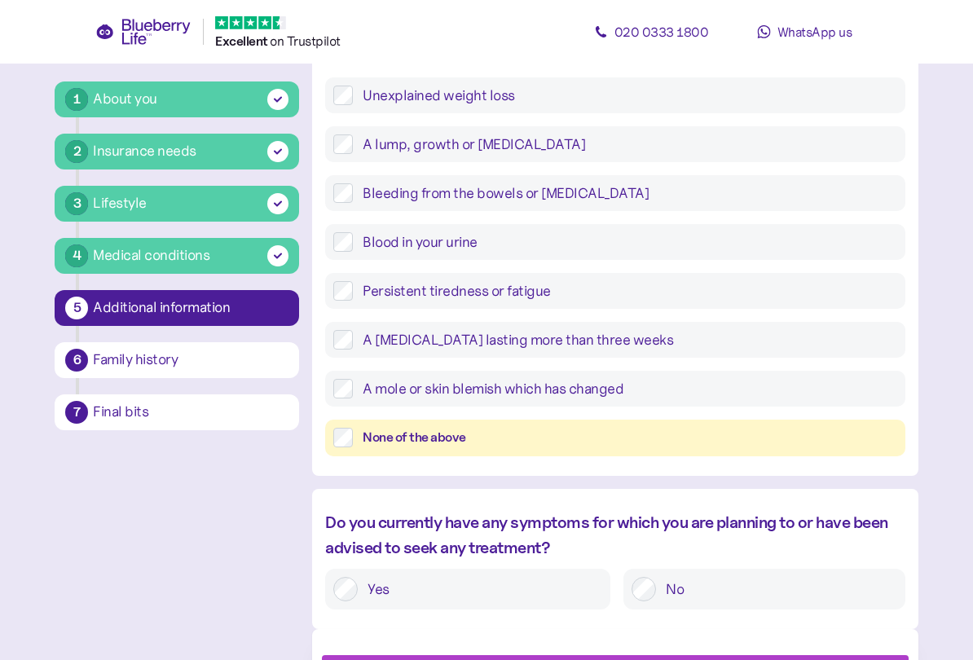
scroll to position [679, 0]
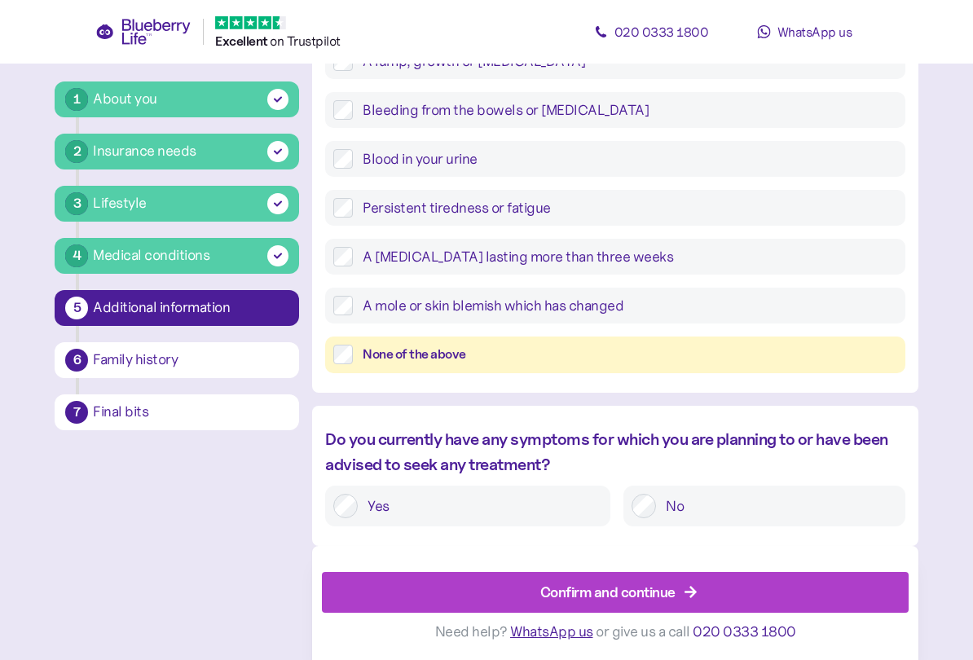
click at [657, 501] on label "No" at bounding box center [776, 506] width 240 height 24
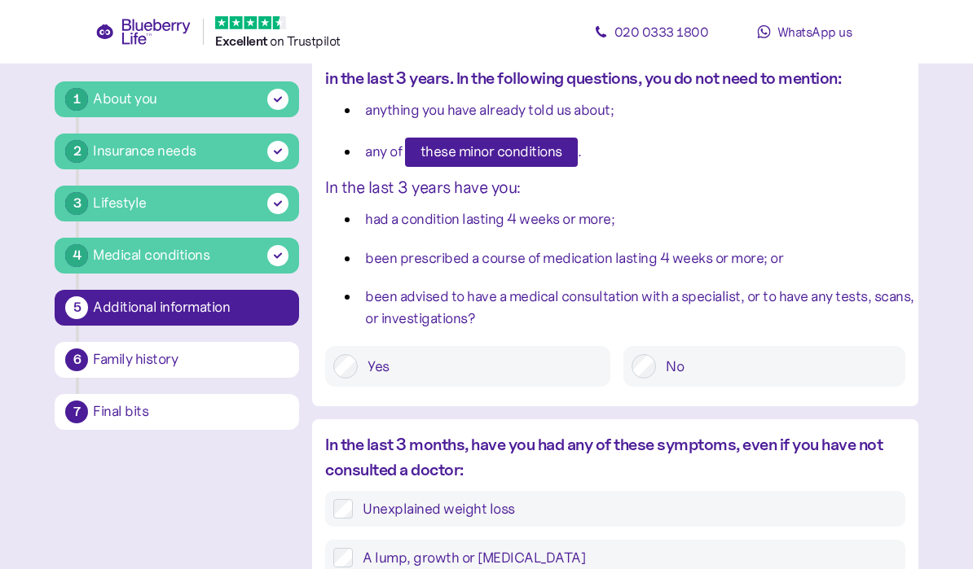
scroll to position [181, 0]
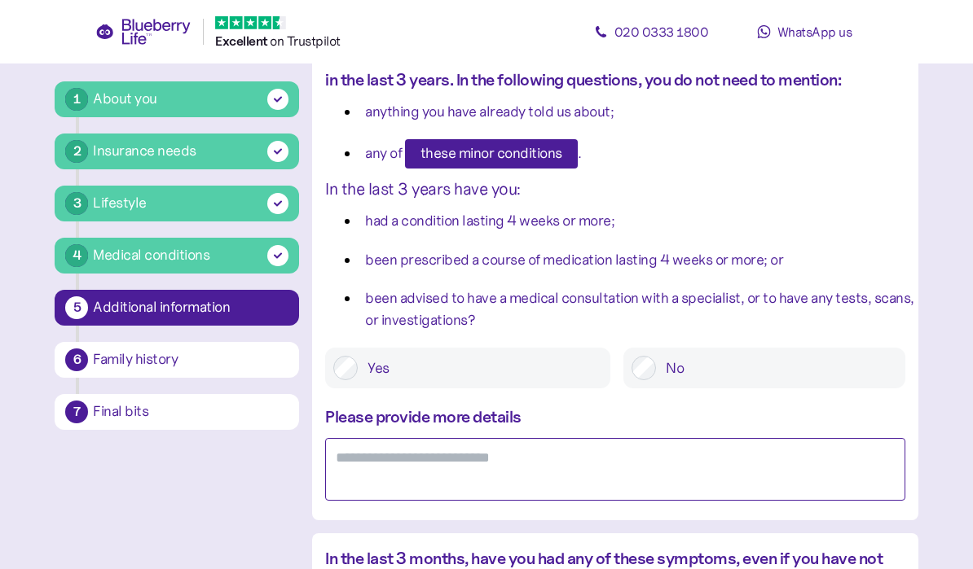
click at [444, 459] on textarea at bounding box center [614, 469] width 579 height 63
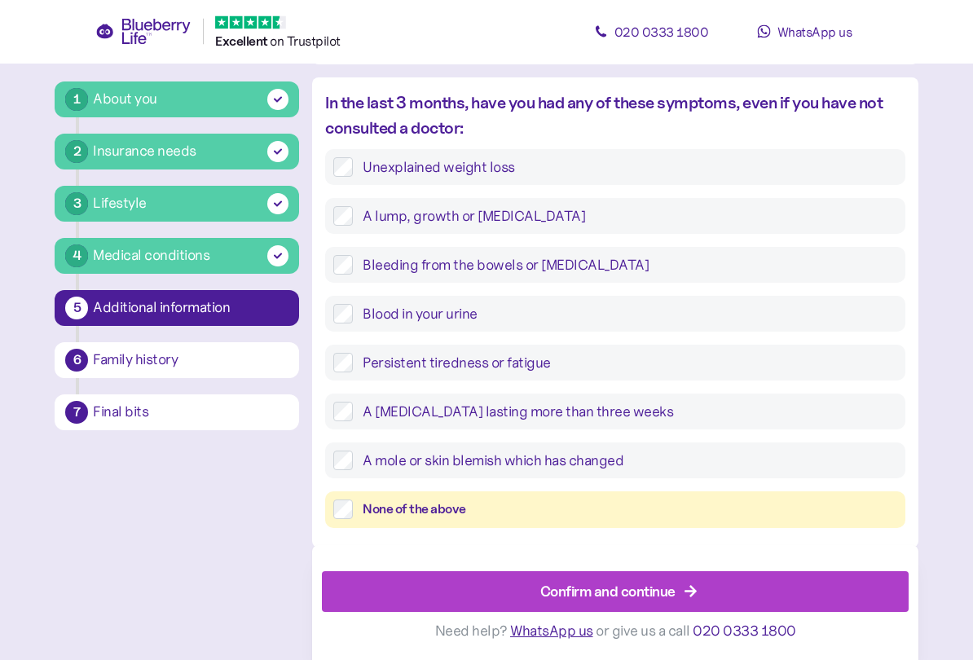
scroll to position [638, 0]
type textarea "**********"
click at [650, 569] on div "Confirm and continue" at bounding box center [607, 591] width 135 height 22
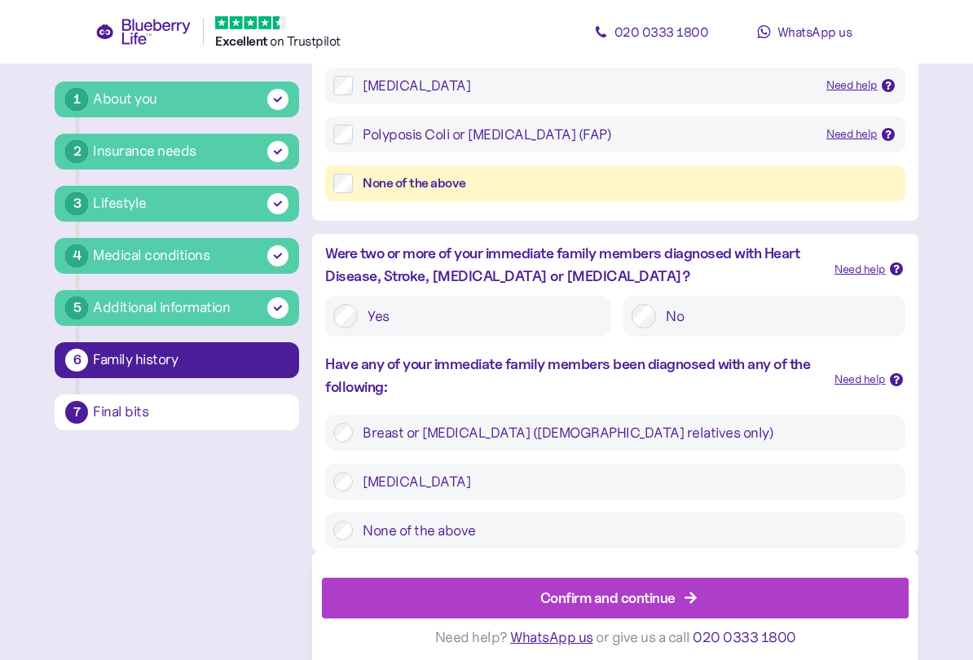
scroll to position [456, 0]
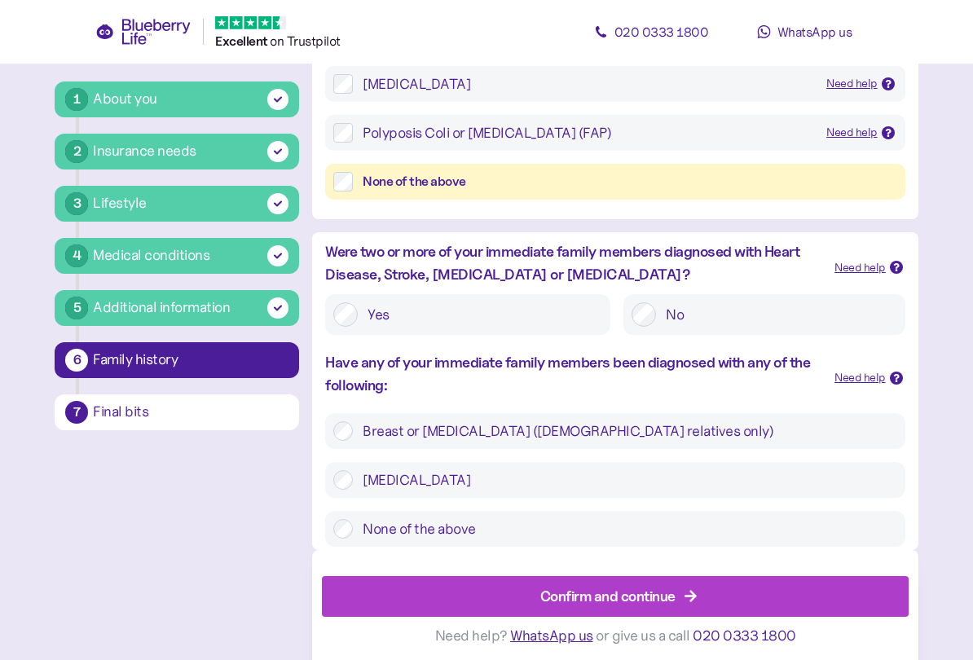
click at [359, 520] on label "None of the above" at bounding box center [624, 529] width 543 height 20
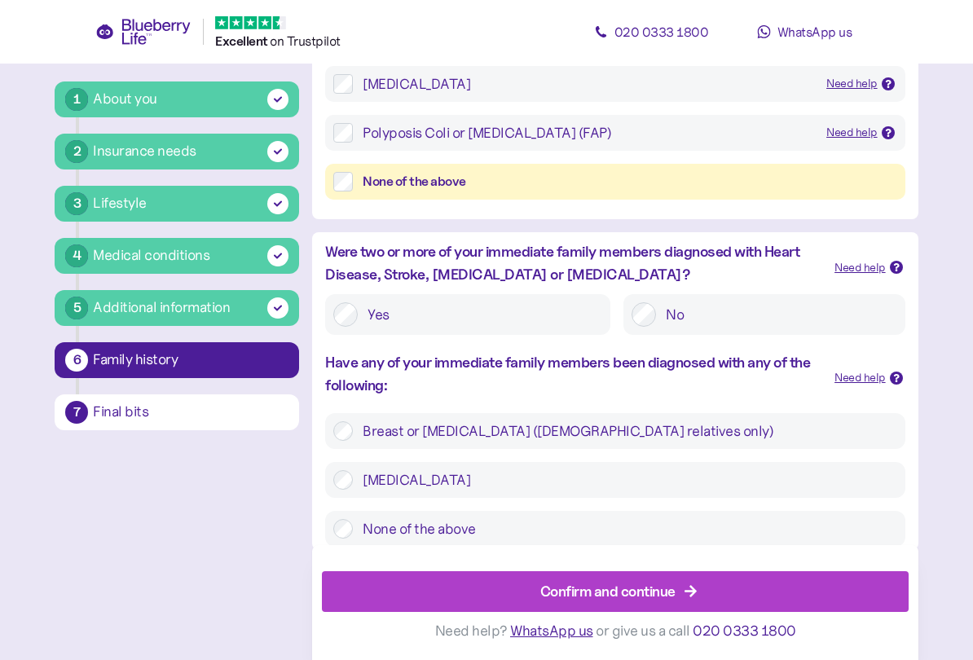
click at [637, 569] on div "Confirm and continue" at bounding box center [607, 591] width 135 height 22
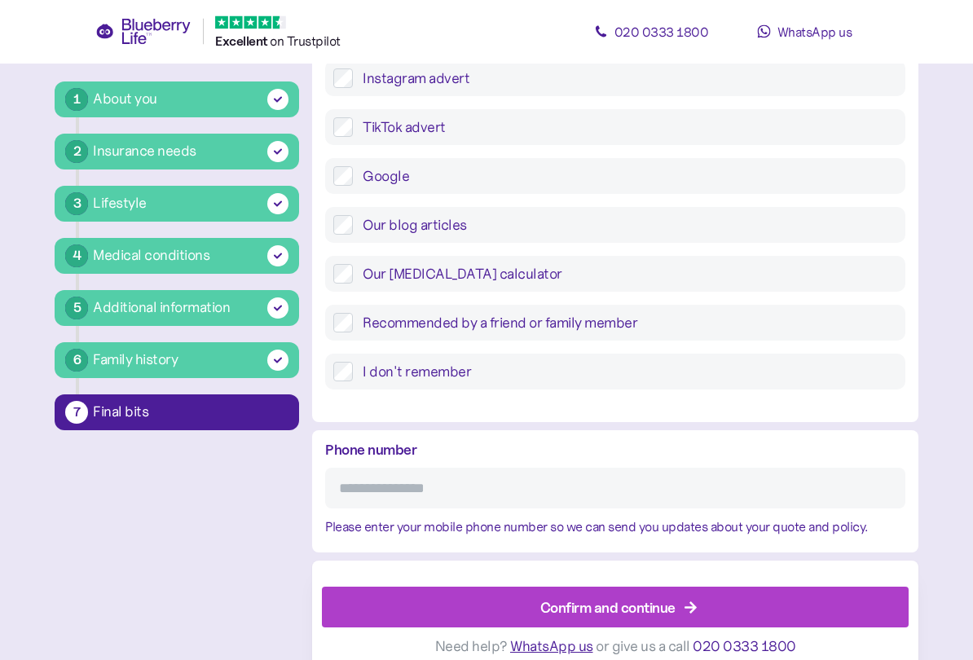
scroll to position [644, 0]
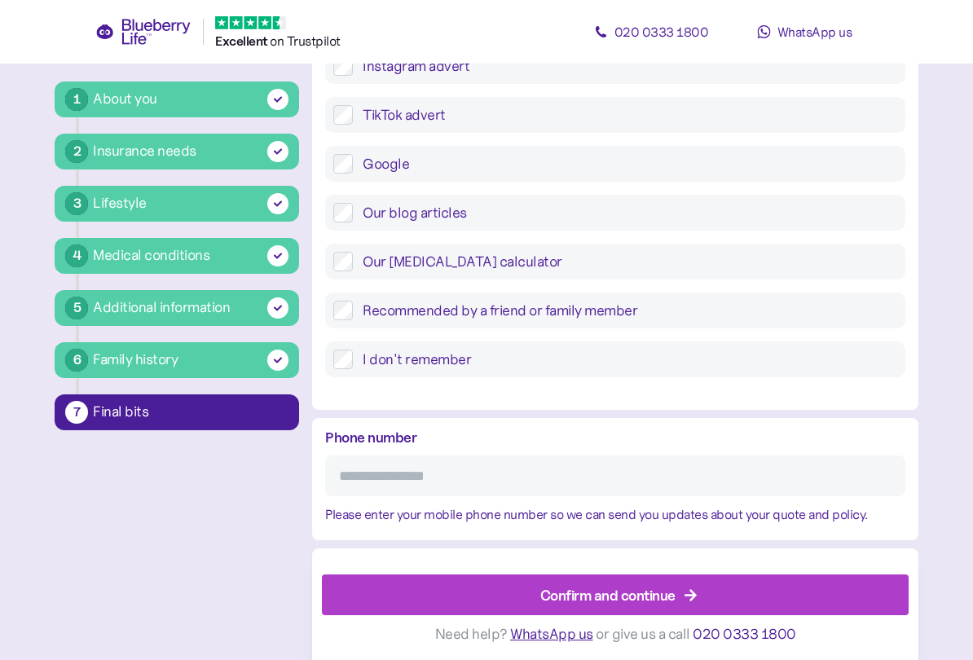
click at [512, 473] on input "Phone number" at bounding box center [614, 475] width 579 height 41
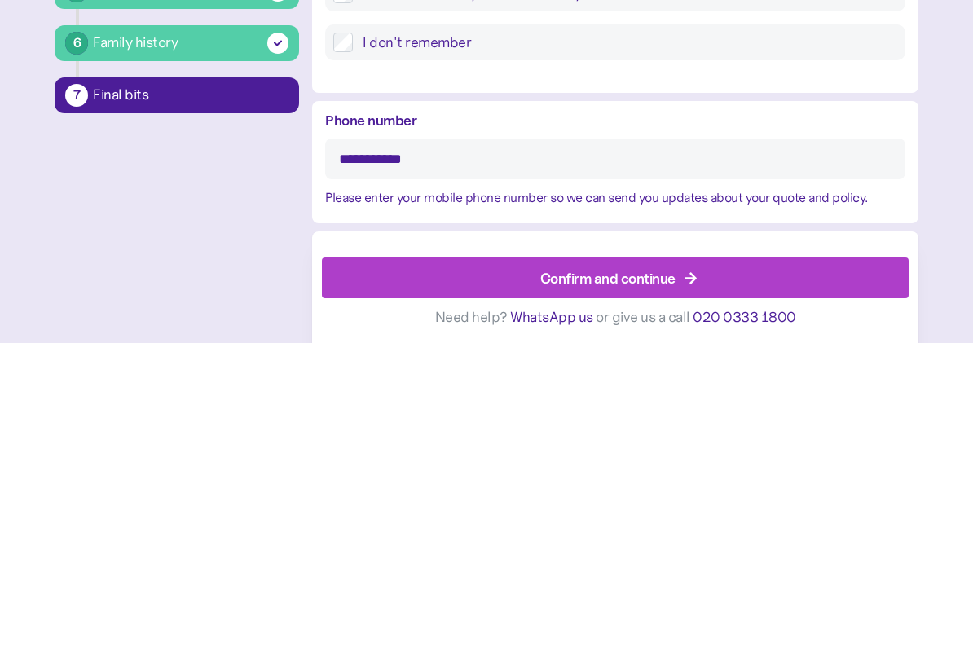
type input "**********"
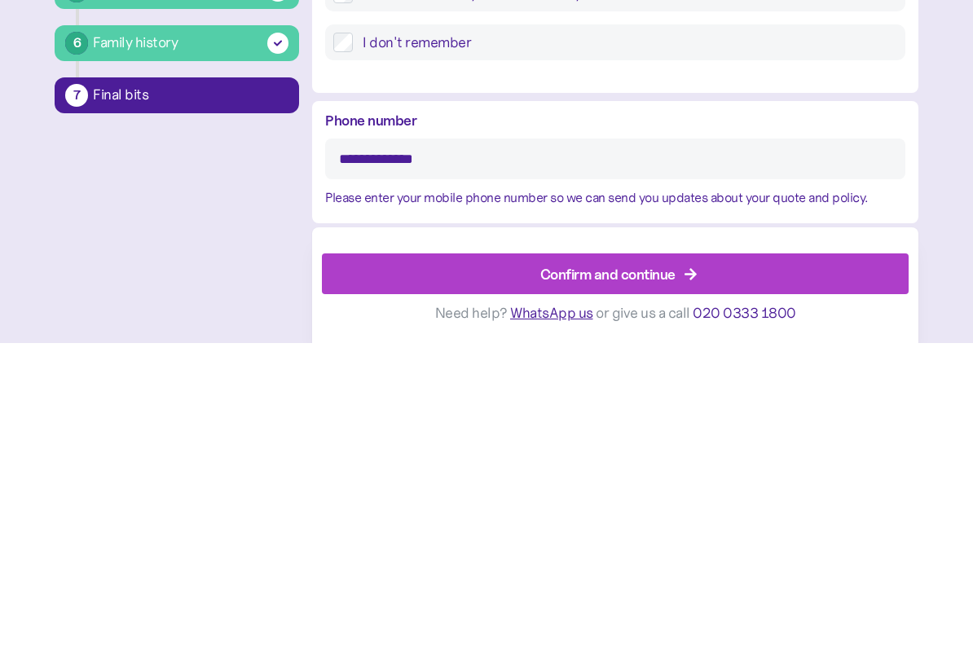
click at [611, 569] on div "Confirm and continue" at bounding box center [607, 591] width 135 height 22
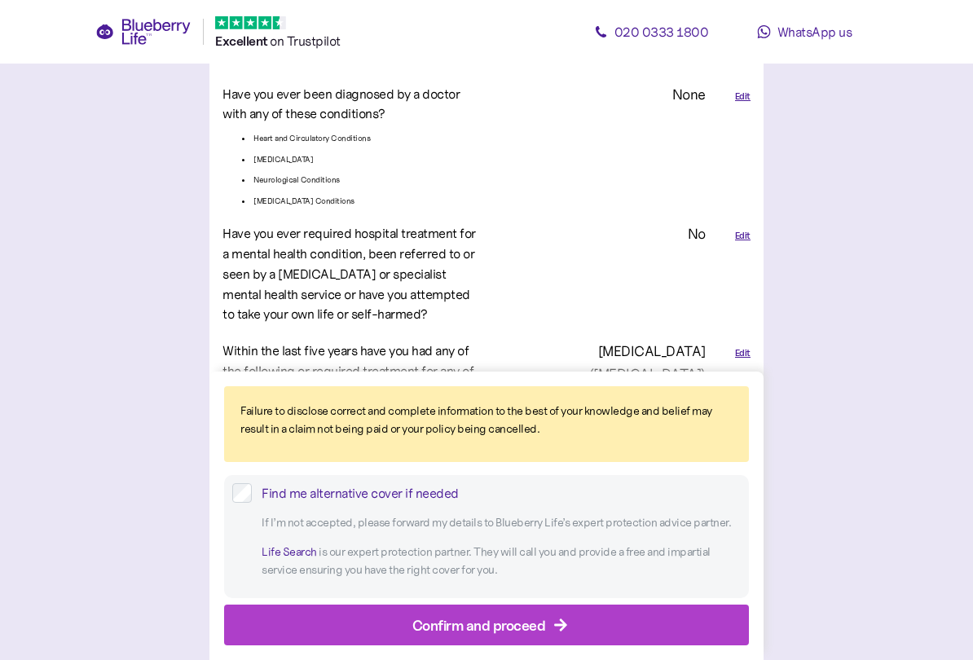
scroll to position [2655, 0]
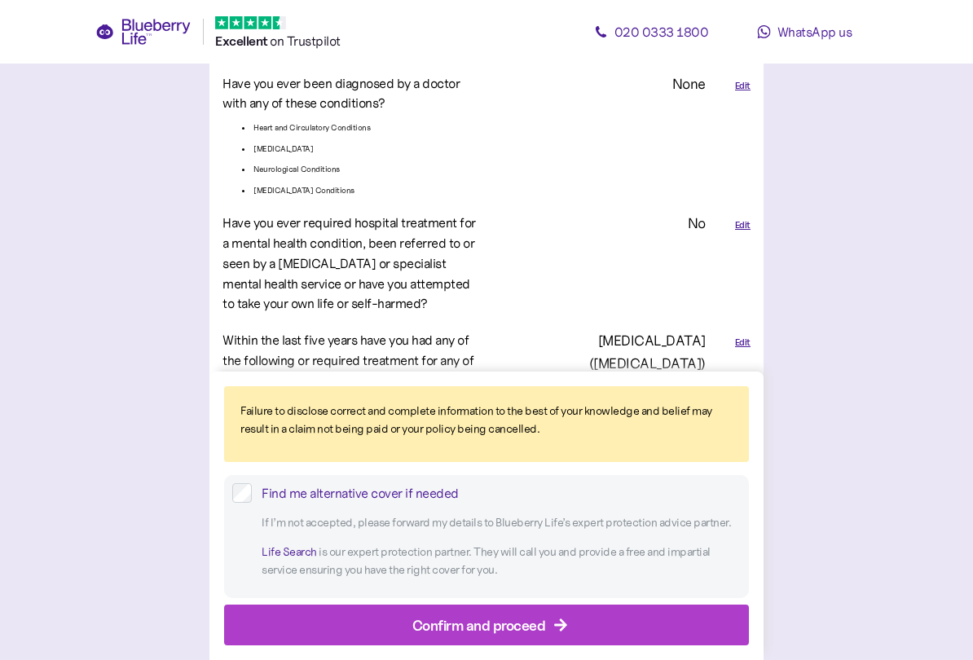
click at [745, 218] on div "Edit" at bounding box center [742, 225] width 15 height 14
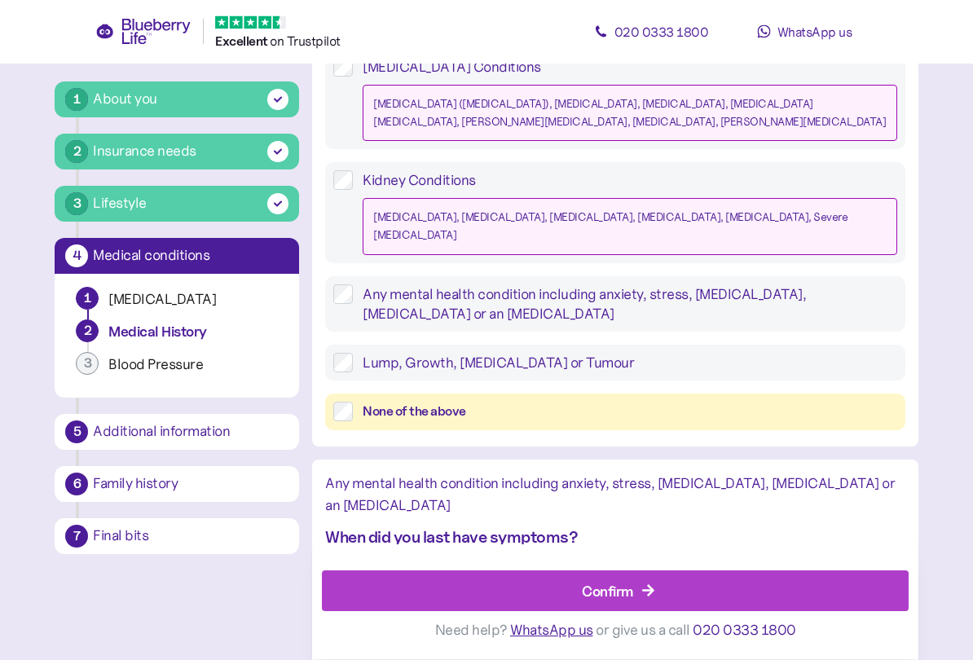
scroll to position [1753, 0]
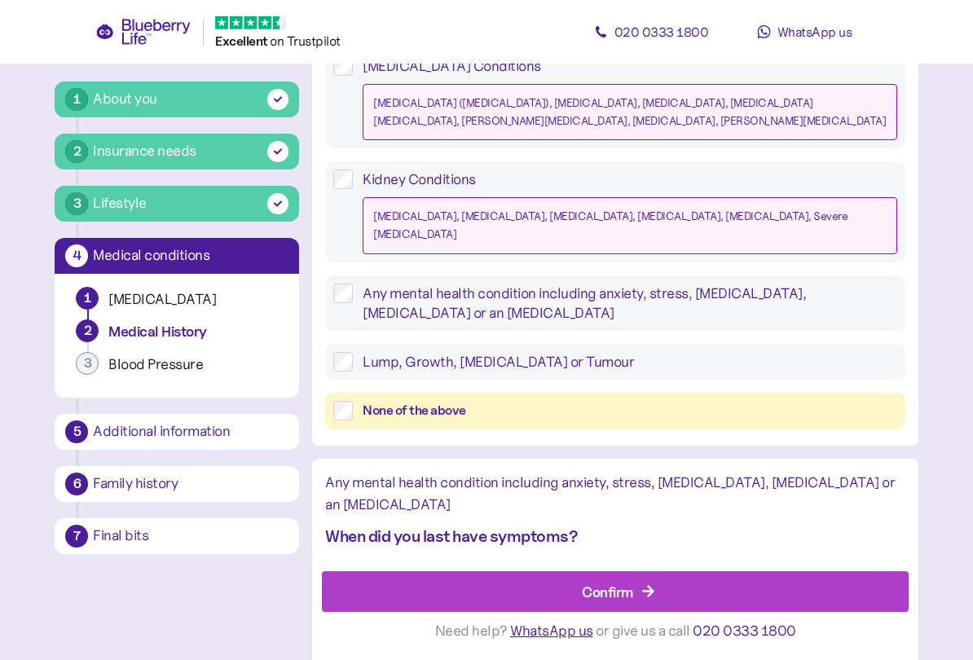
click at [598, 569] on div "Confirm" at bounding box center [607, 591] width 51 height 22
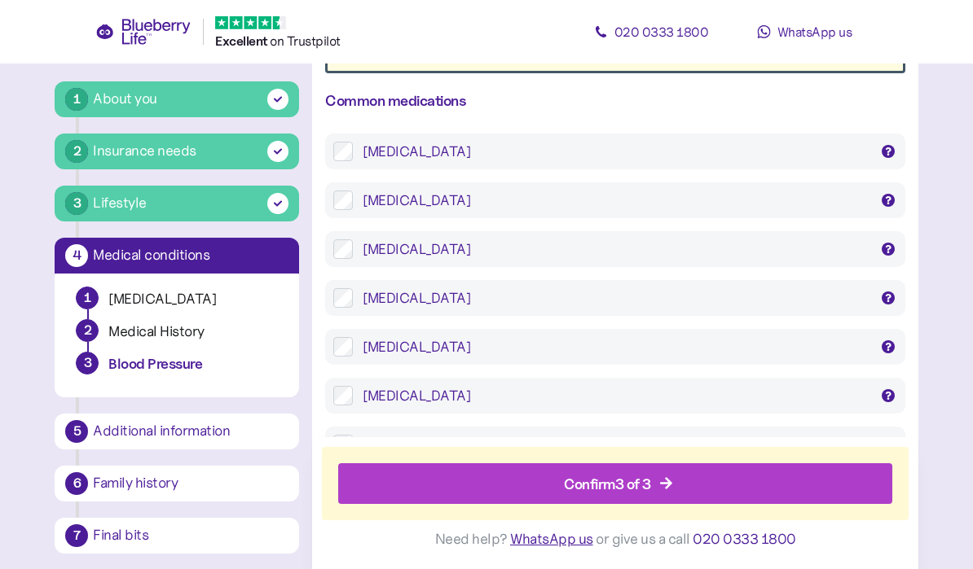
scroll to position [285, 0]
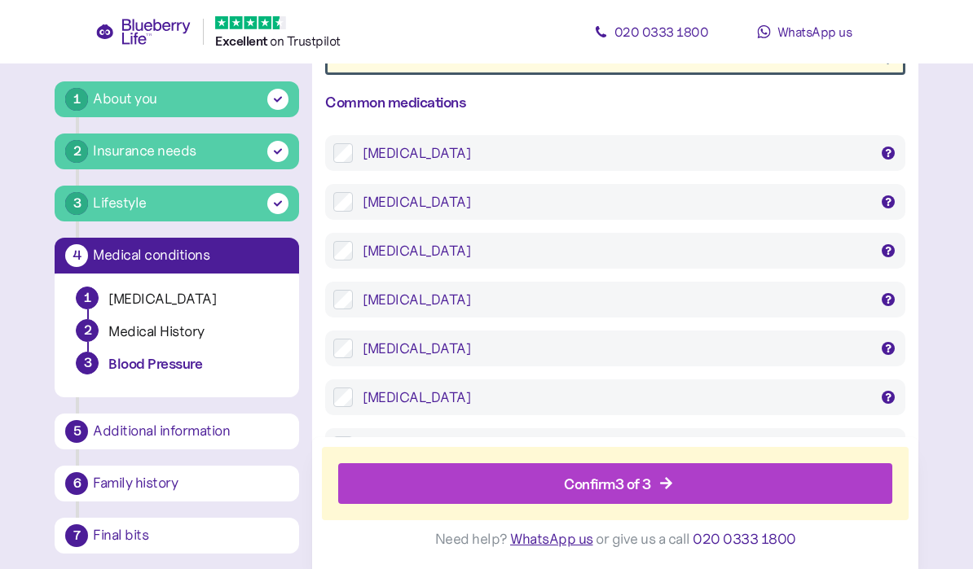
click at [662, 488] on icon "button" at bounding box center [666, 484] width 15 height 15
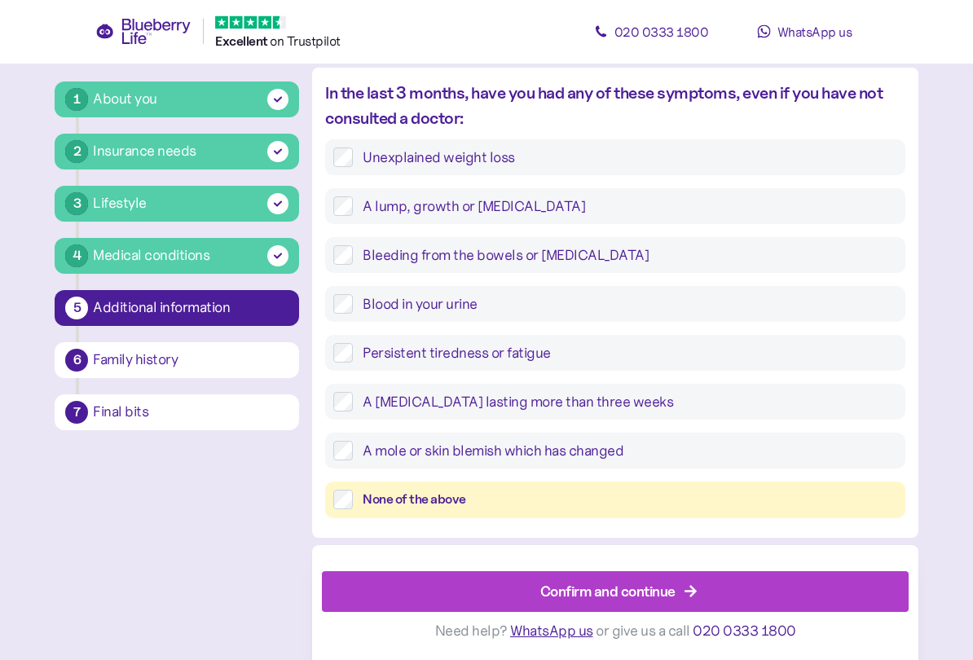
scroll to position [647, 0]
click at [622, 569] on div "Confirm and continue" at bounding box center [607, 591] width 135 height 22
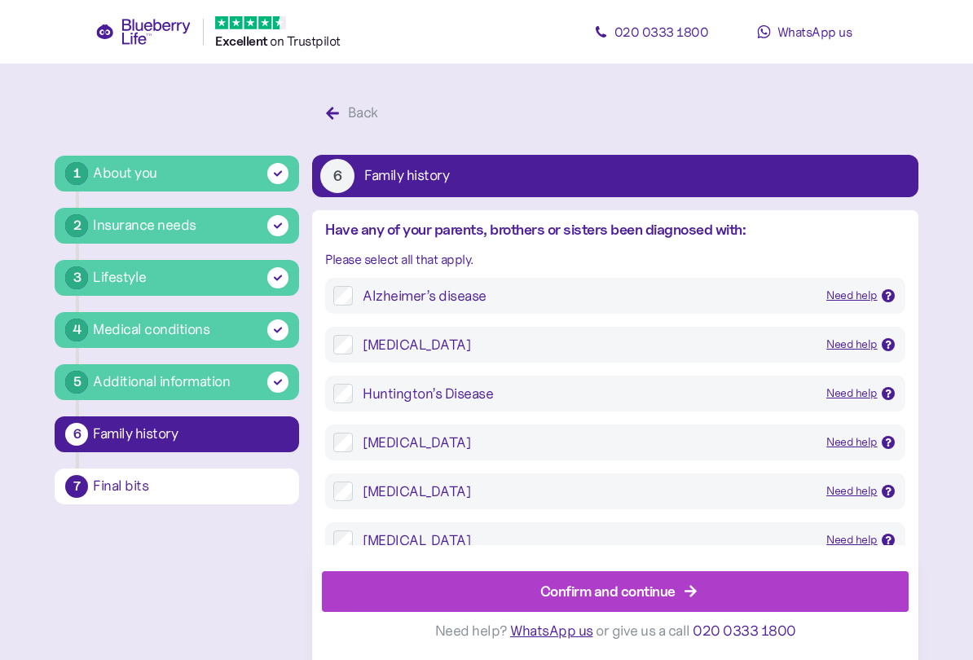
click at [639, 569] on div "Confirm and continue" at bounding box center [607, 591] width 135 height 22
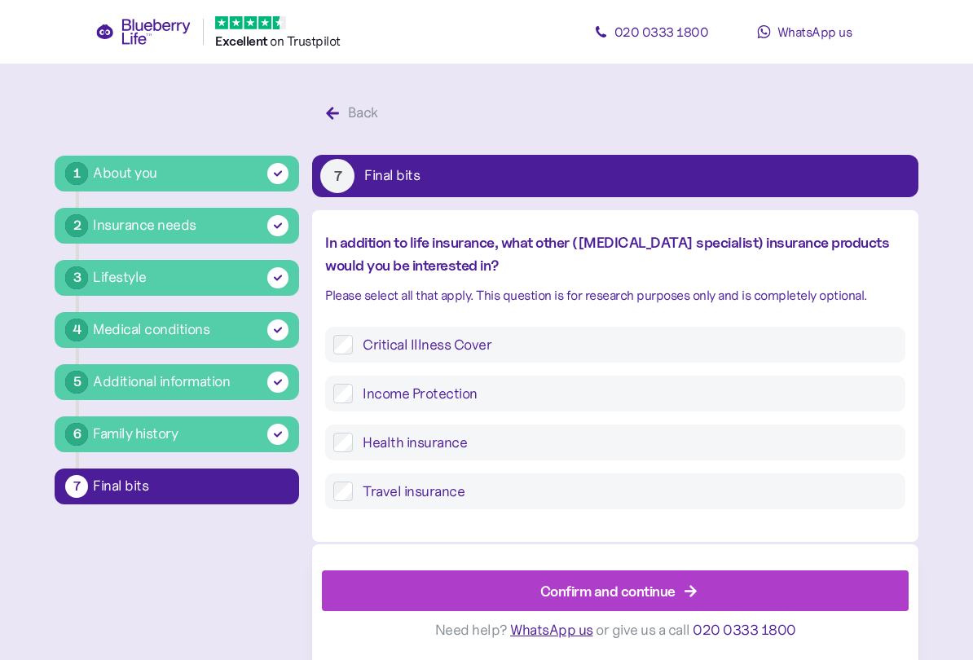
click at [661, 569] on div "Confirm and continue" at bounding box center [607, 591] width 135 height 22
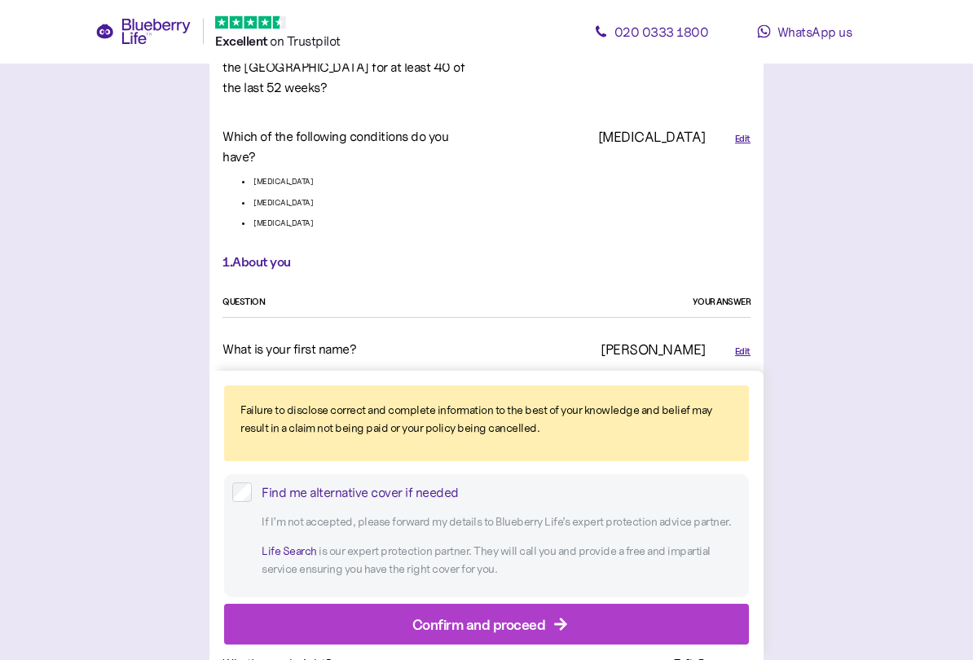
scroll to position [350, 0]
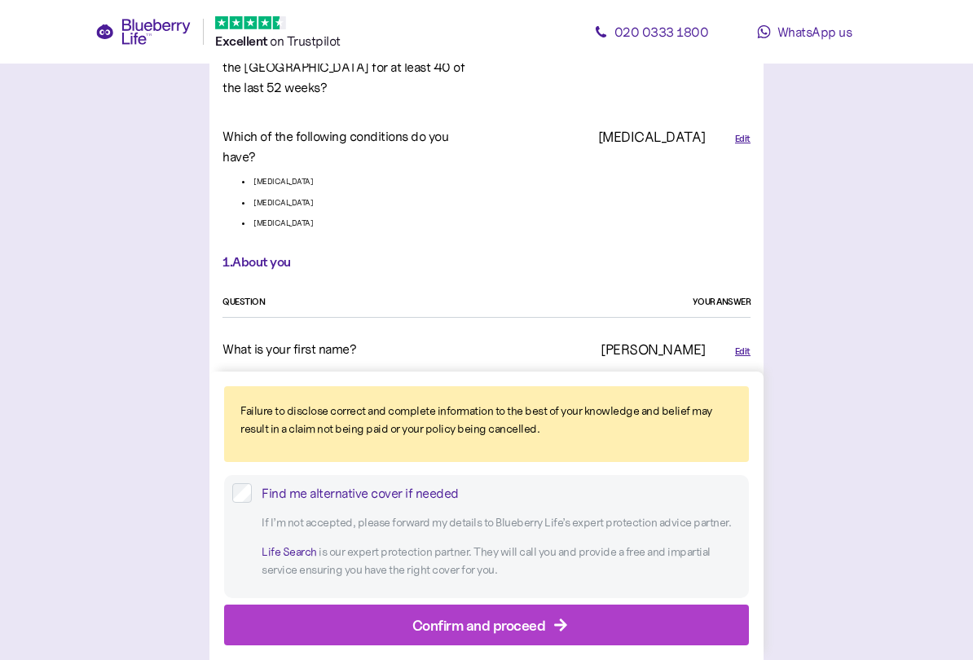
click at [557, 569] on icon "button" at bounding box center [560, 625] width 15 height 15
